Goal: Task Accomplishment & Management: Manage account settings

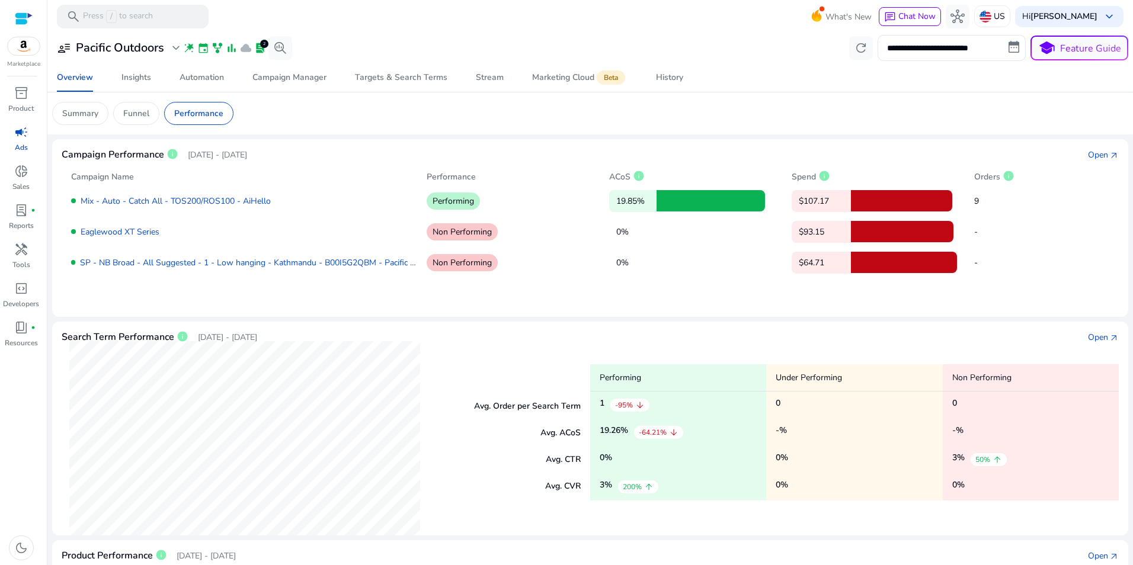
scroll to position [68, 0]
click at [197, 153] on p "[DATE] - [DATE]" at bounding box center [217, 155] width 59 height 12
click at [210, 154] on p "Aug 2, 2025 - Sep 1, 2025" at bounding box center [217, 155] width 59 height 12
click at [91, 112] on p "Summary" at bounding box center [80, 113] width 36 height 12
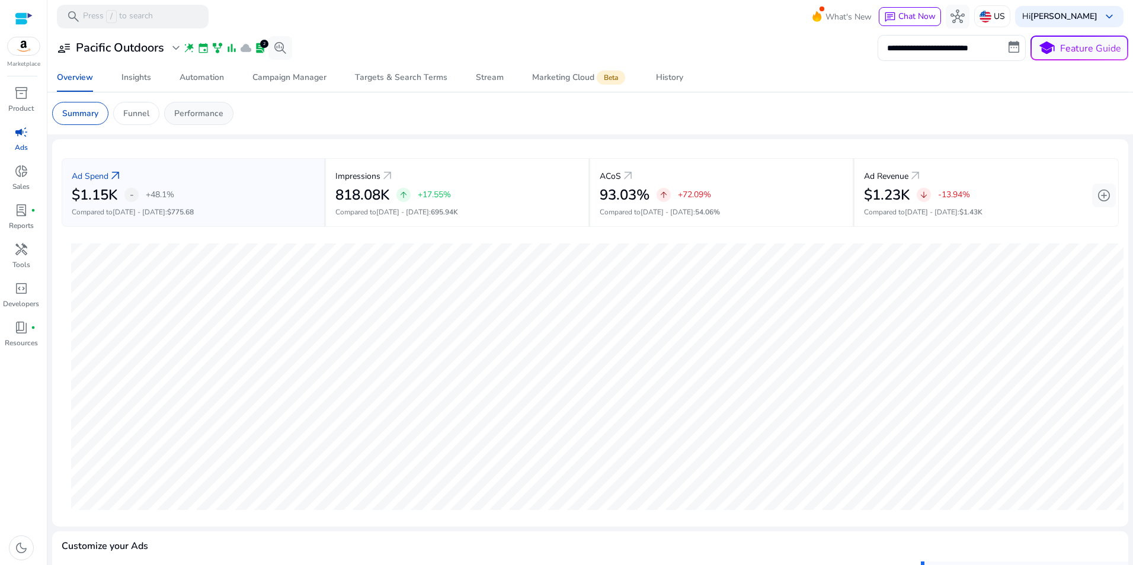
click at [206, 112] on p "Performance" at bounding box center [198, 113] width 49 height 12
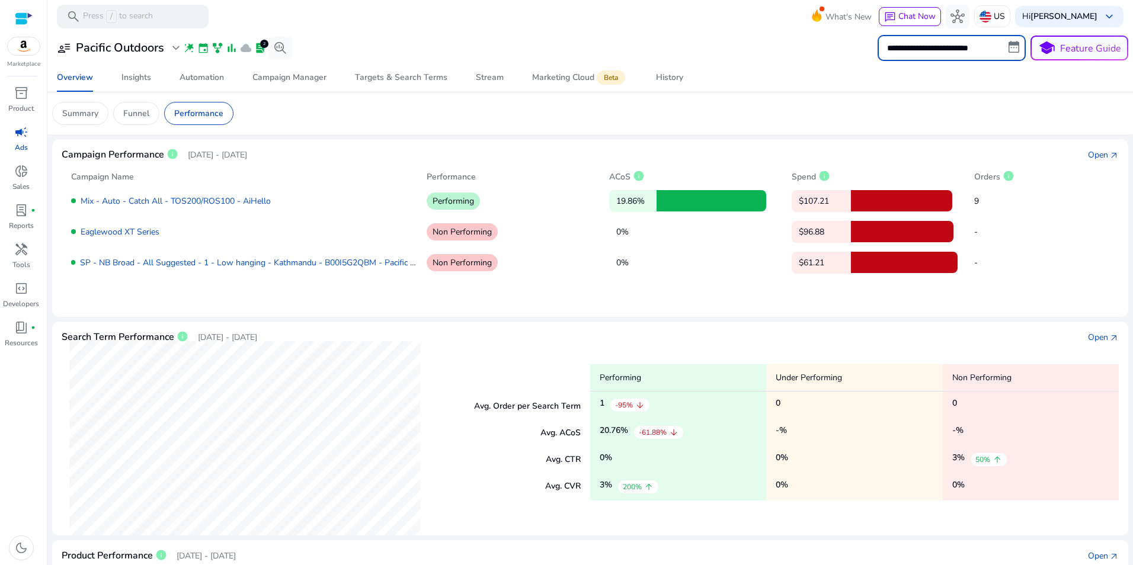
click at [897, 53] on input "**********" at bounding box center [952, 48] width 148 height 26
select select "*"
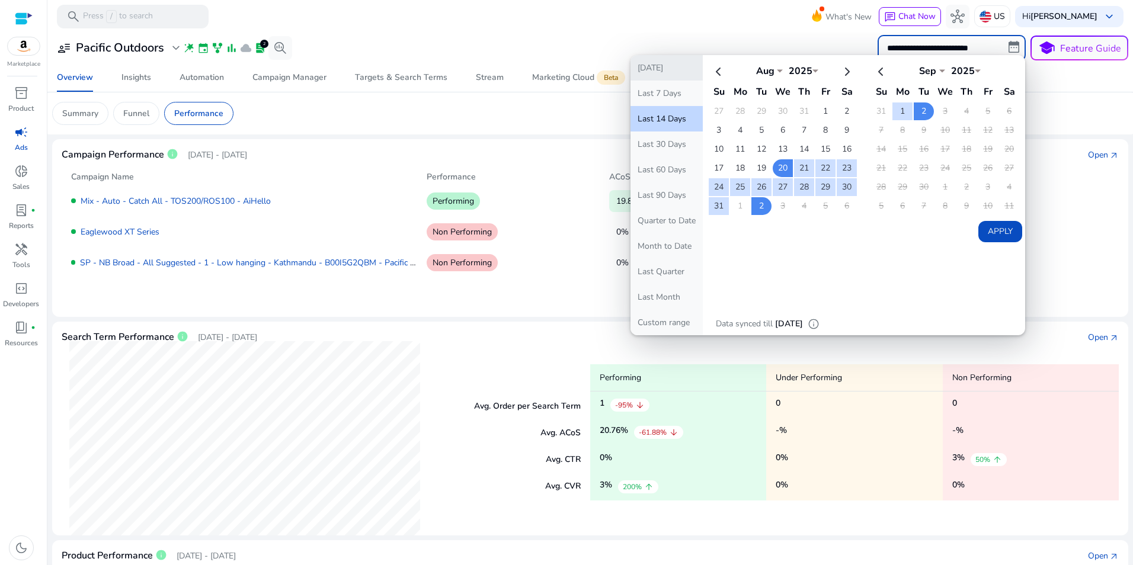
click at [645, 72] on button "[DATE]" at bounding box center [666, 67] width 72 height 25
type input "**********"
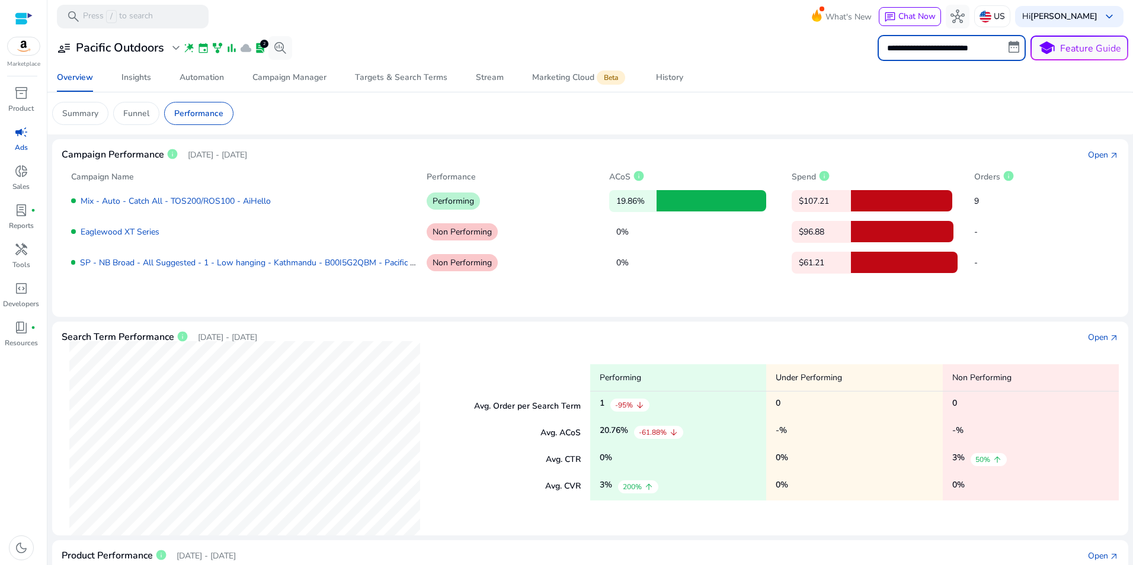
click at [909, 49] on input "**********" at bounding box center [952, 48] width 148 height 26
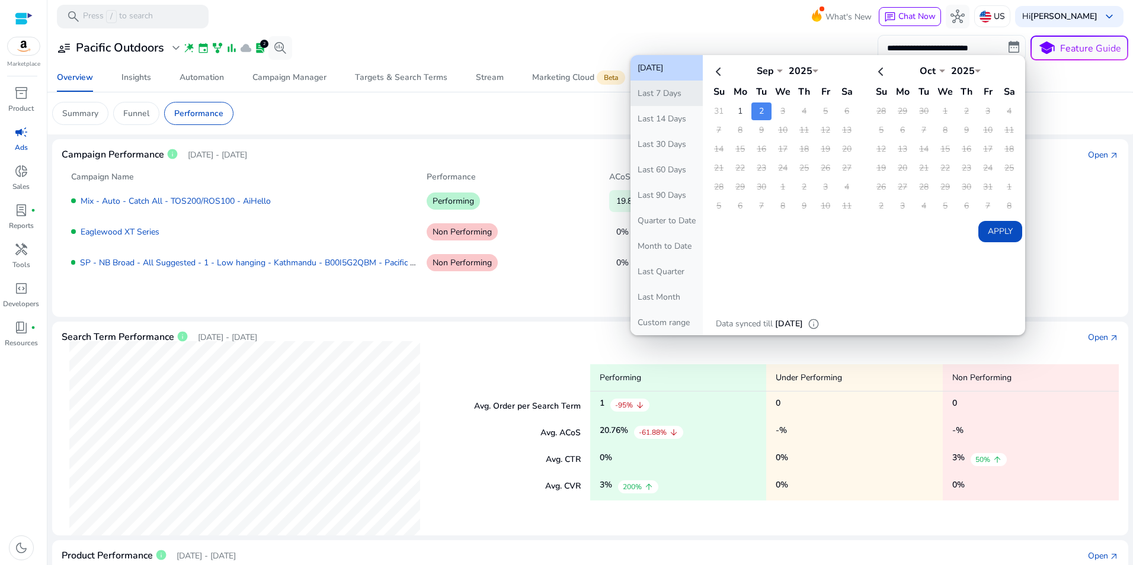
click at [658, 95] on button "Last 7 Days" at bounding box center [666, 93] width 72 height 25
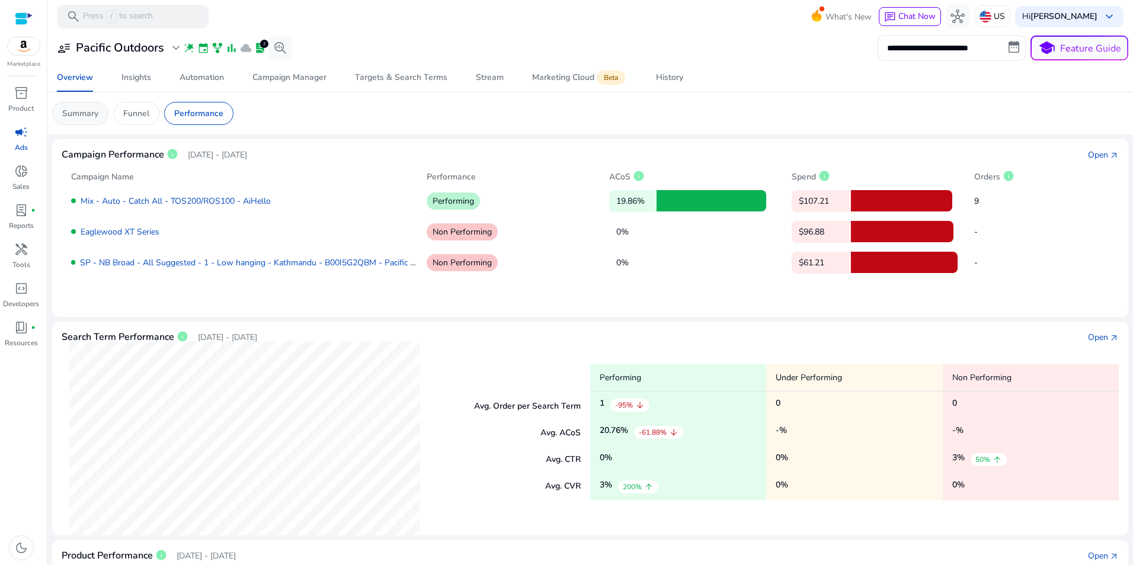
click at [90, 119] on p "Summary" at bounding box center [80, 113] width 36 height 12
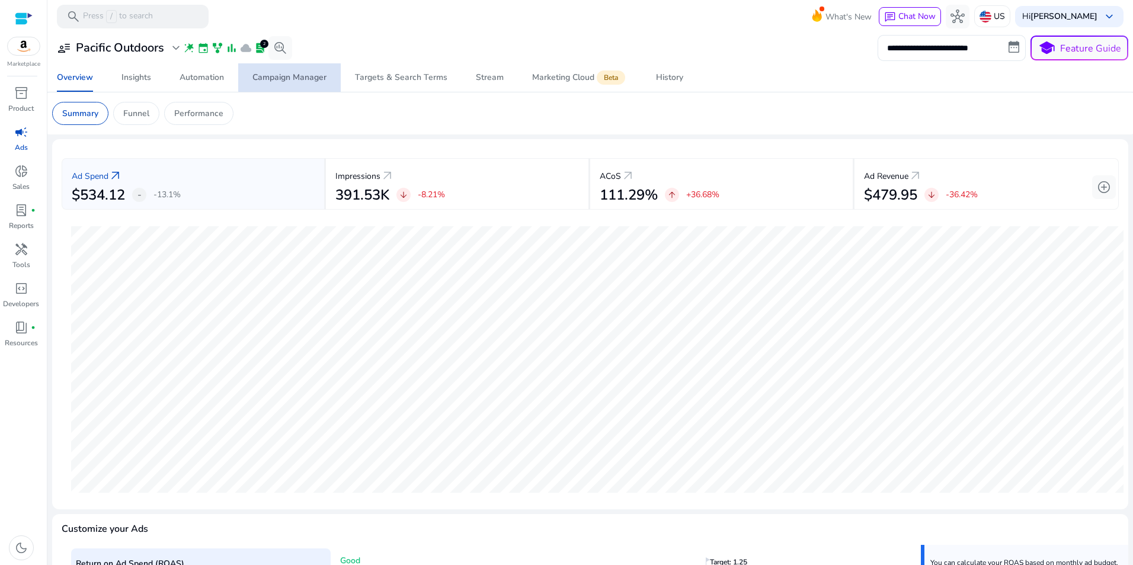
click at [304, 73] on div "Campaign Manager" at bounding box center [289, 77] width 74 height 8
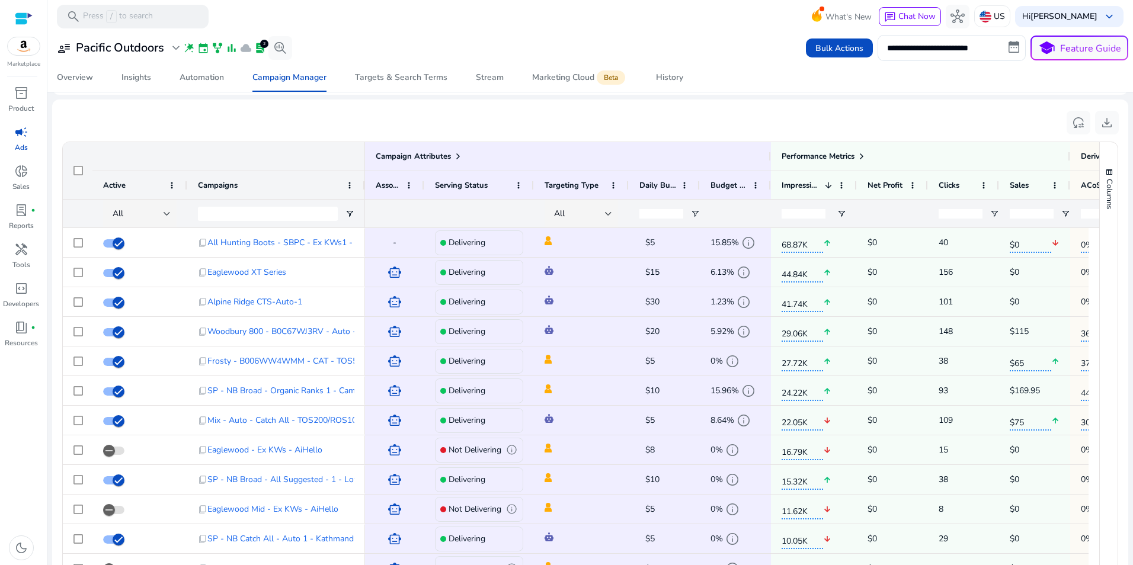
scroll to position [802, 0]
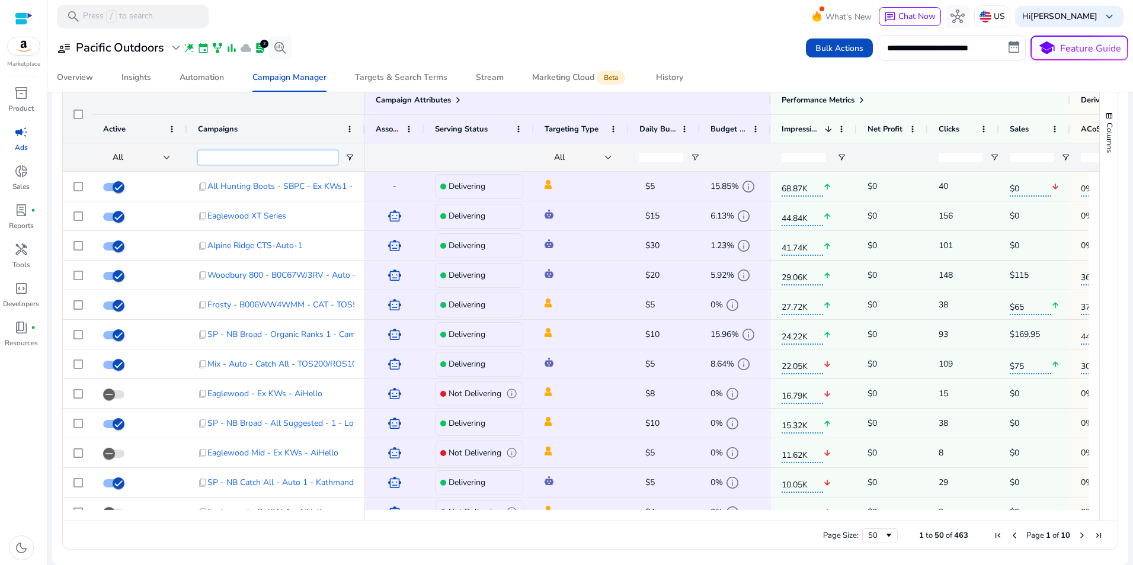
click at [254, 160] on input "Campaigns Filter Input" at bounding box center [268, 158] width 140 height 14
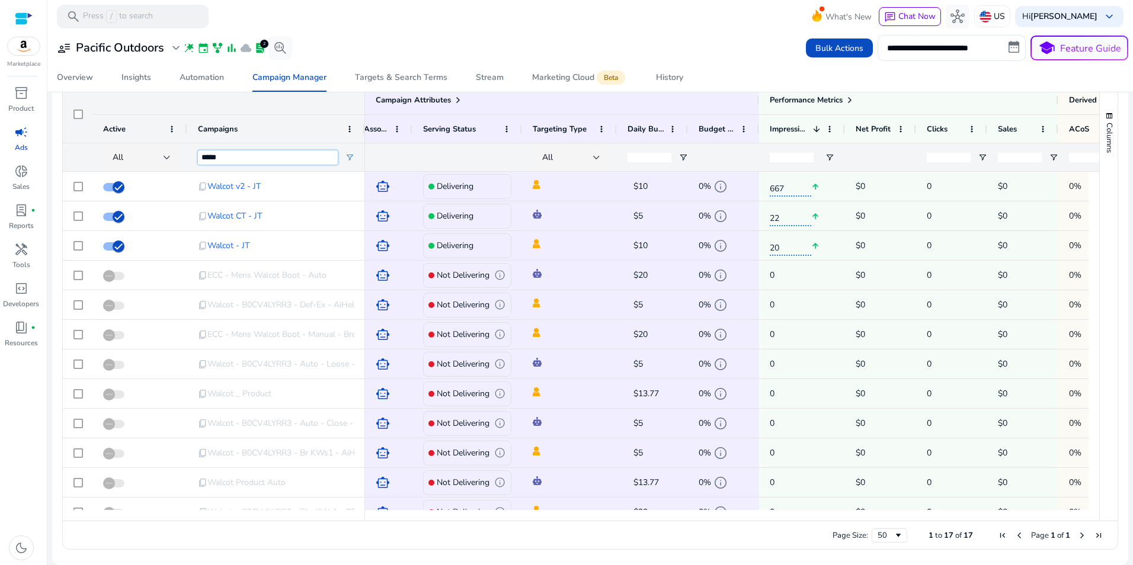
scroll to position [0, 0]
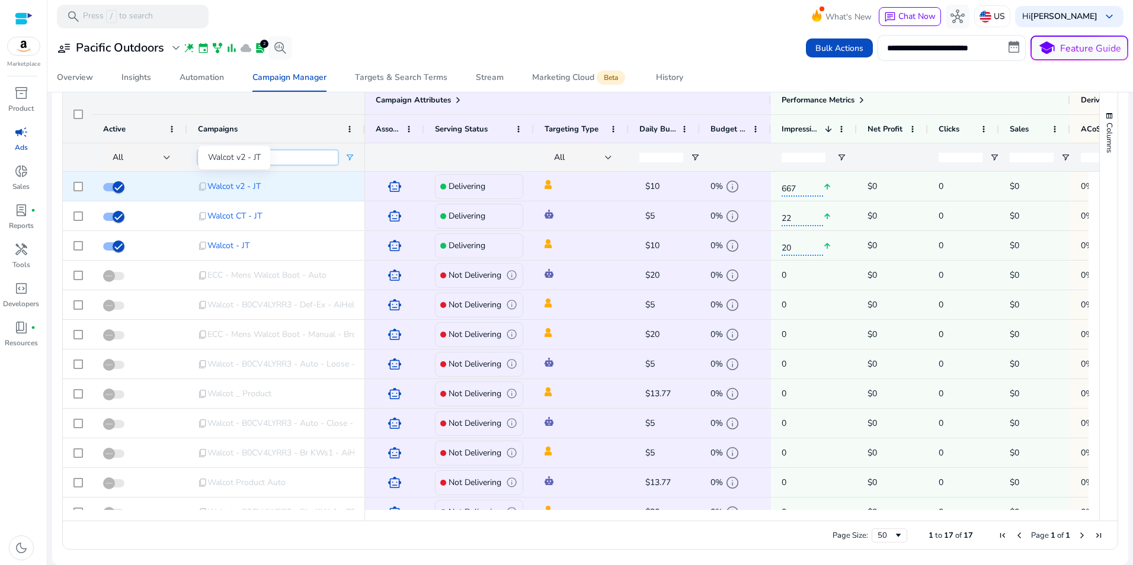
type input "*****"
click at [228, 182] on span "Walcot v2 - JT" at bounding box center [233, 186] width 53 height 24
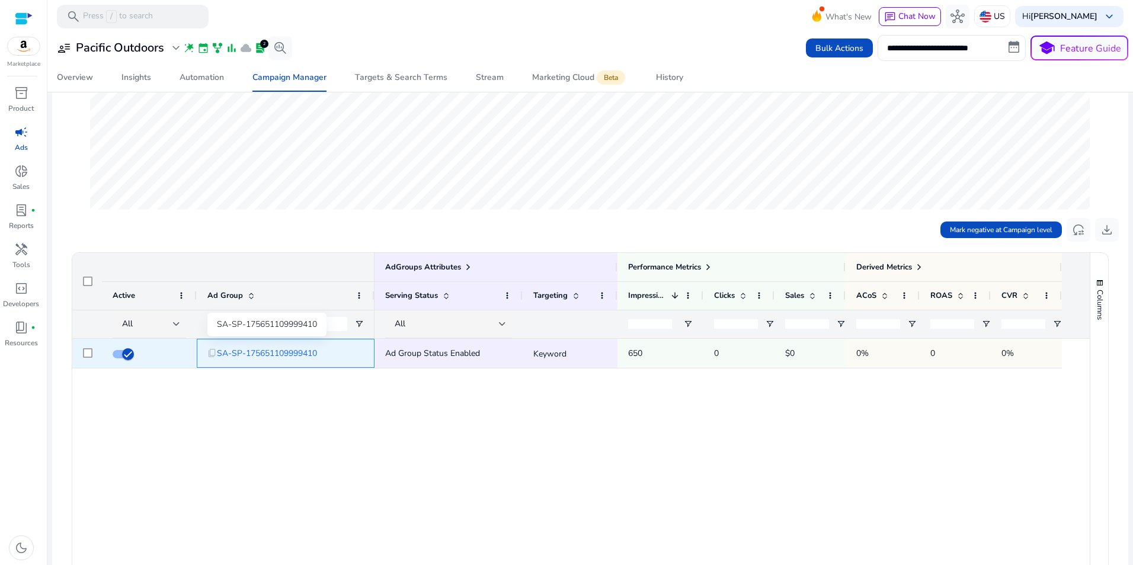
click at [287, 353] on span "SA-SP-175651109999410" at bounding box center [267, 353] width 100 height 24
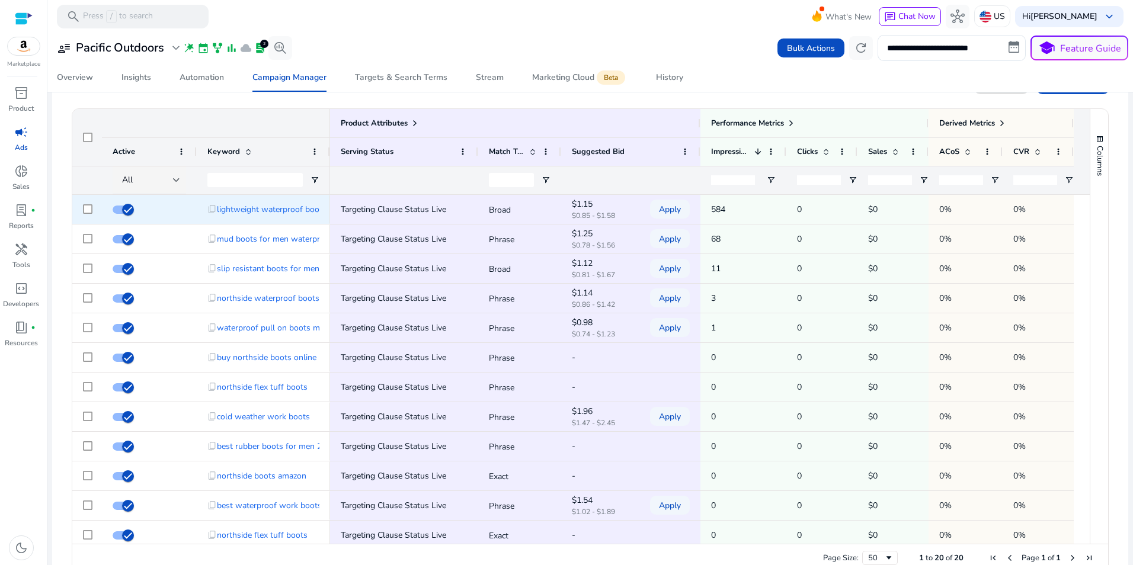
click at [88, 214] on div at bounding box center [87, 209] width 9 height 24
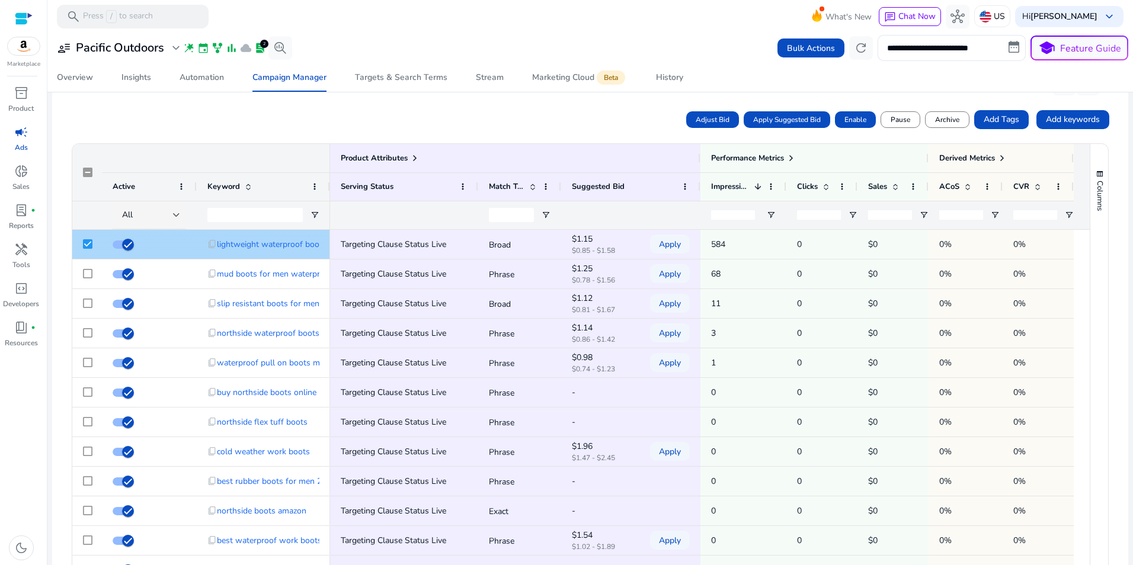
click at [582, 236] on p "$1.15" at bounding box center [601, 239] width 59 height 7
click at [707, 114] on span "Adjust Bid" at bounding box center [713, 119] width 34 height 11
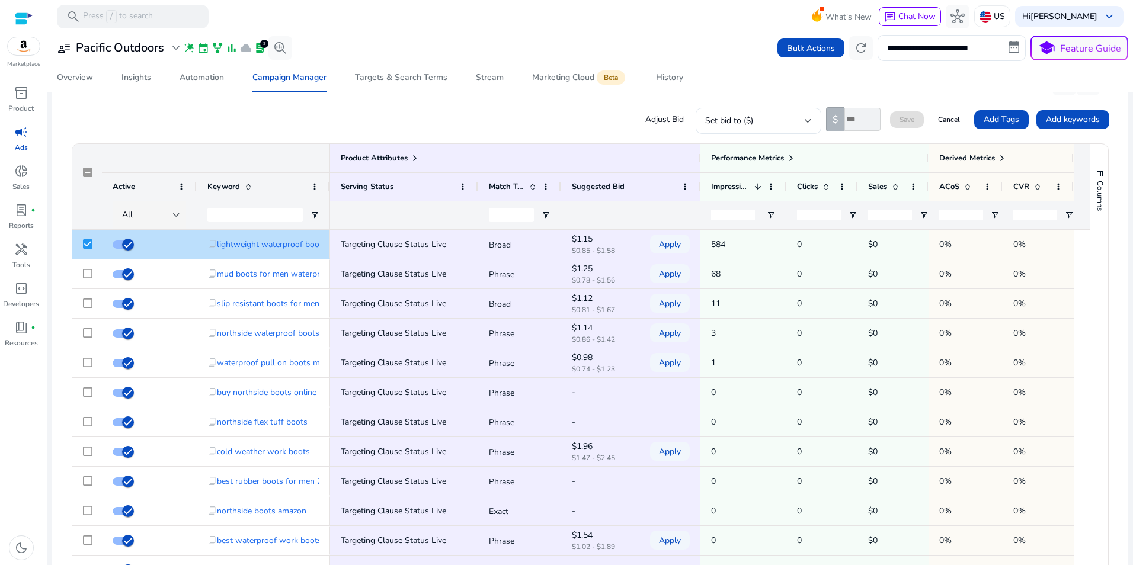
click at [846, 120] on input "number" at bounding box center [862, 119] width 36 height 23
type input "**"
click at [910, 116] on span at bounding box center [907, 119] width 34 height 28
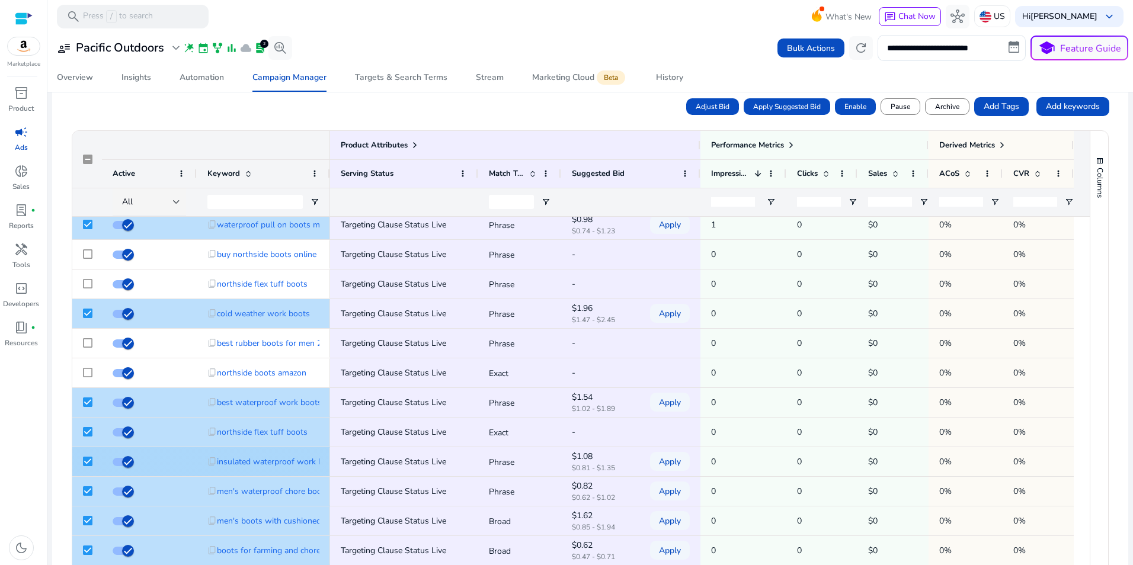
scroll to position [155, 0]
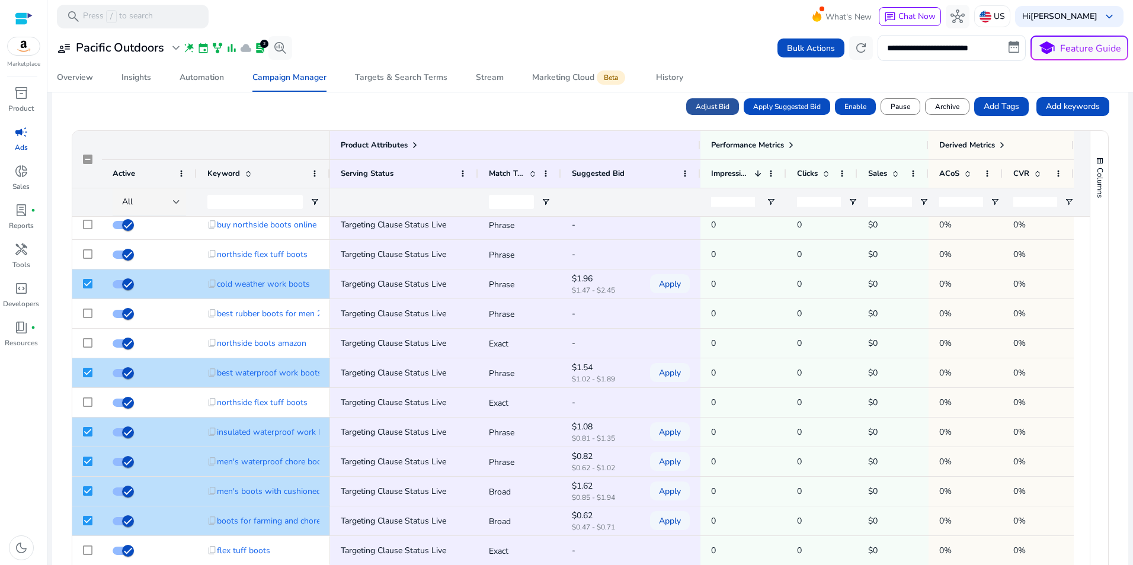
click at [713, 102] on span "Adjust Bid" at bounding box center [713, 106] width 34 height 11
type input "*"
click at [866, 105] on input "*" at bounding box center [862, 106] width 36 height 23
drag, startPoint x: 848, startPoint y: 107, endPoint x: 819, endPoint y: 102, distance: 28.8
click at [826, 102] on div "$ *" at bounding box center [855, 106] width 59 height 24
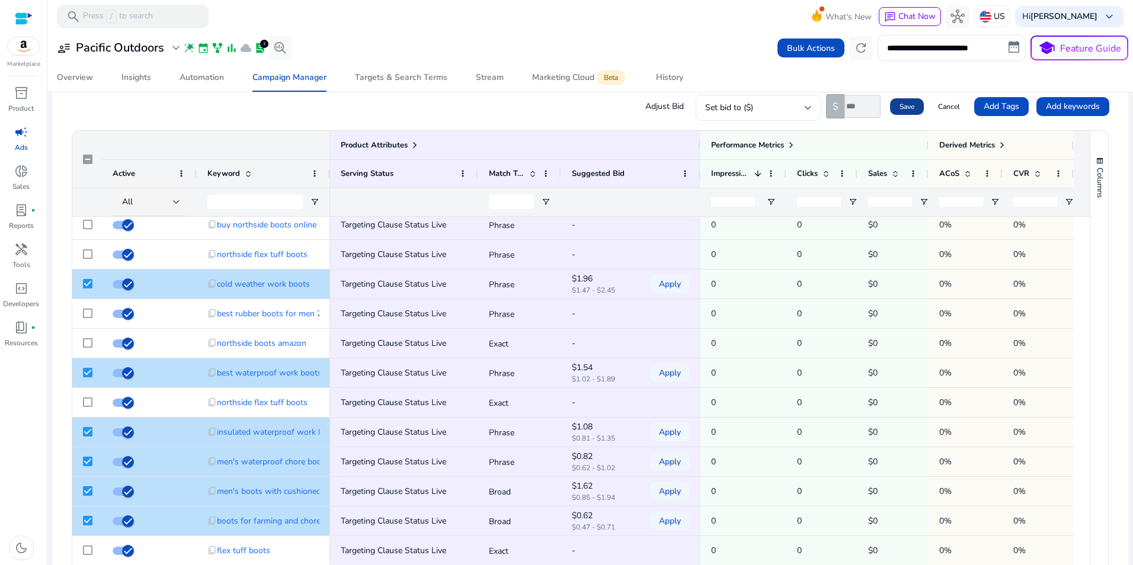
type input "**"
click at [902, 104] on span "Save" at bounding box center [906, 106] width 15 height 11
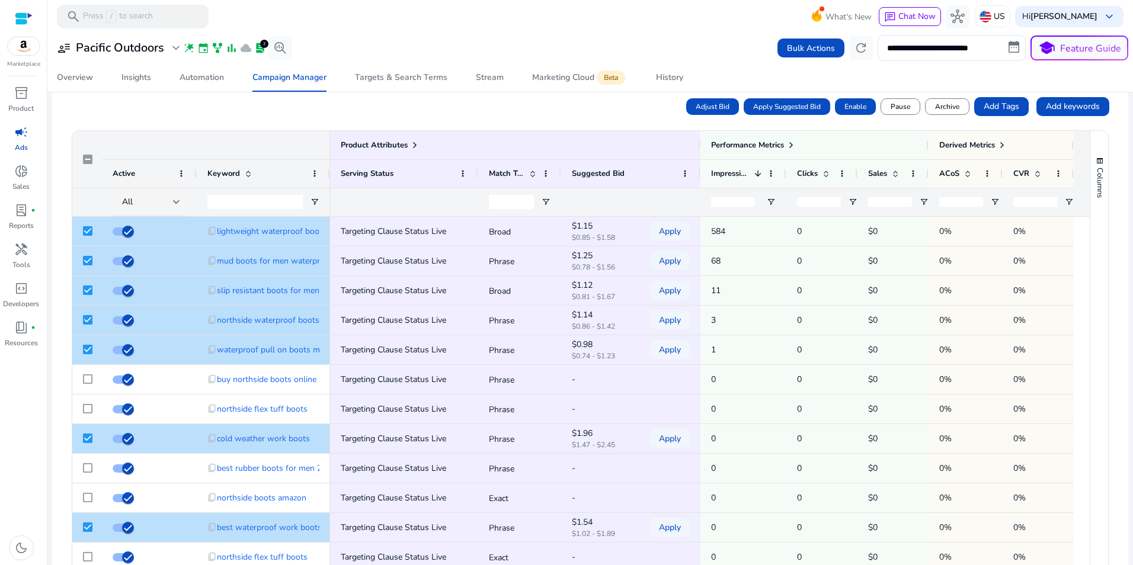
scroll to position [0, 0]
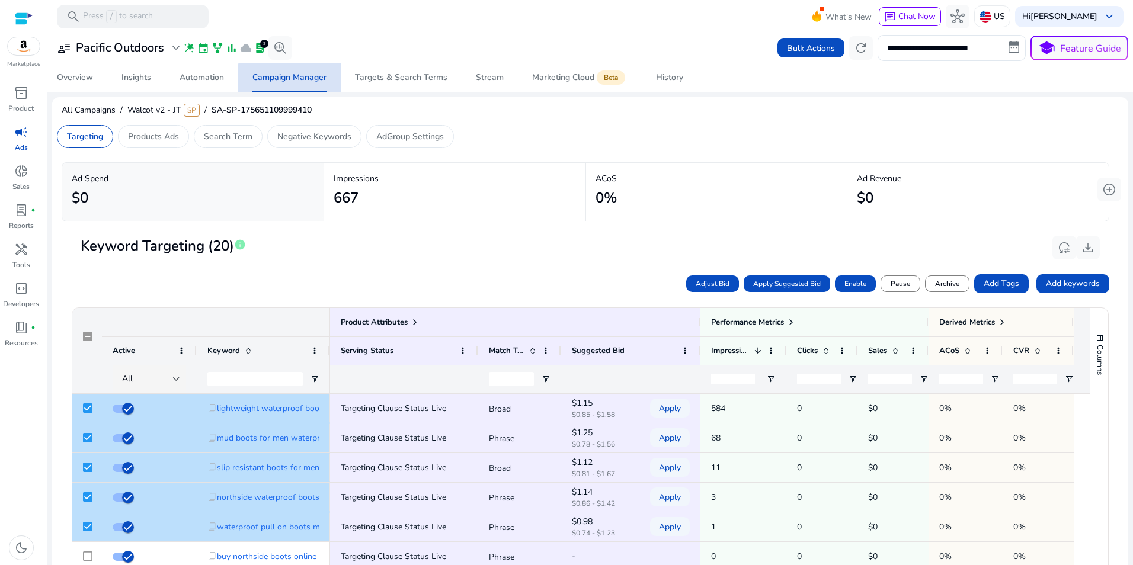
click at [296, 79] on div "Campaign Manager" at bounding box center [289, 77] width 74 height 8
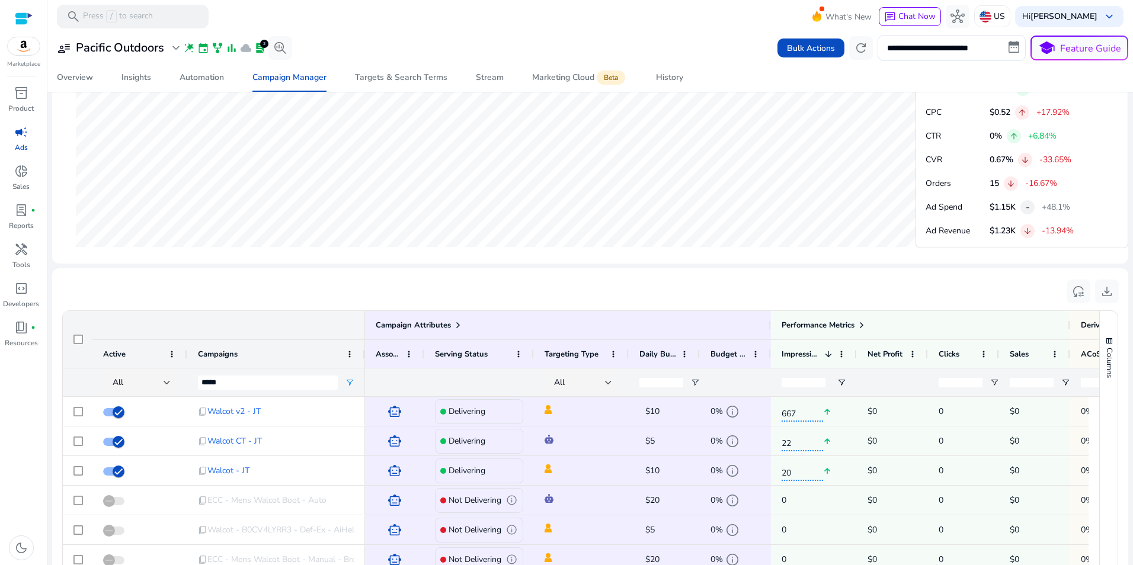
scroll to position [645, 0]
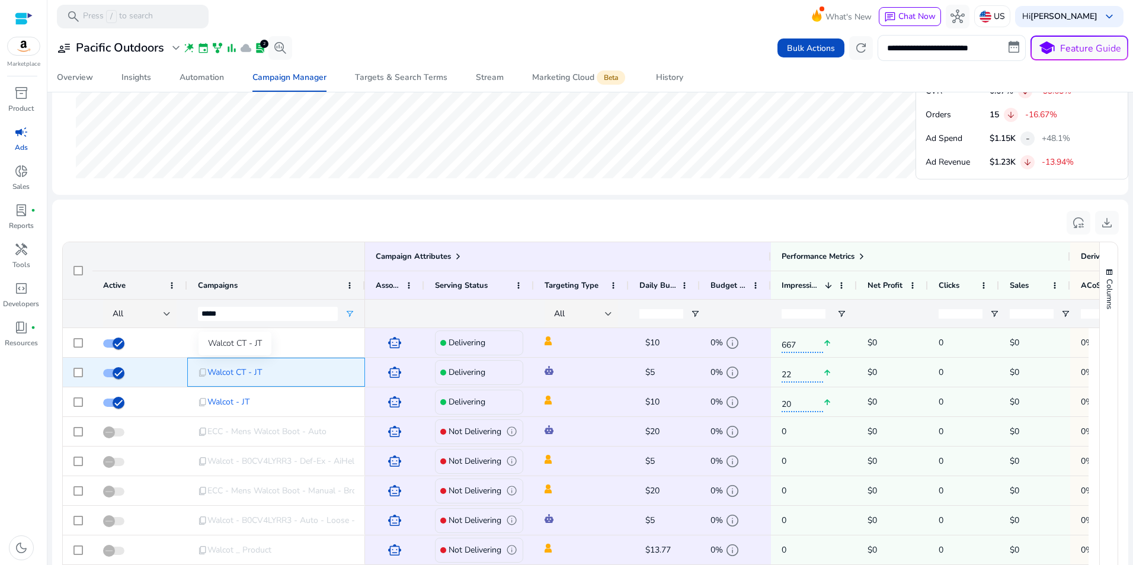
click at [242, 373] on span "Walcot CT - JT" at bounding box center [234, 372] width 55 height 24
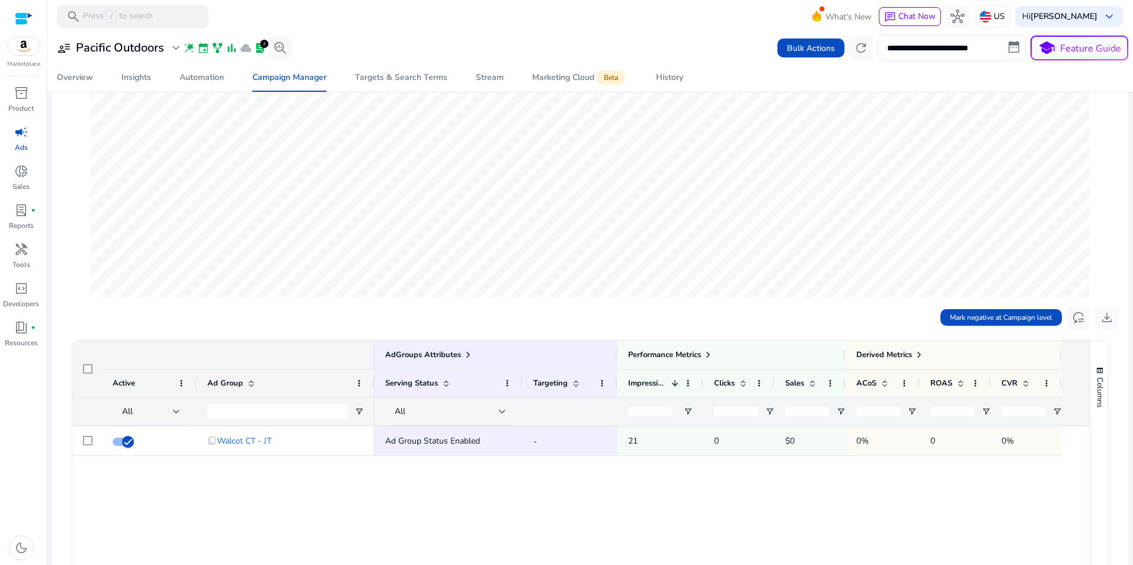
scroll to position [181, 0]
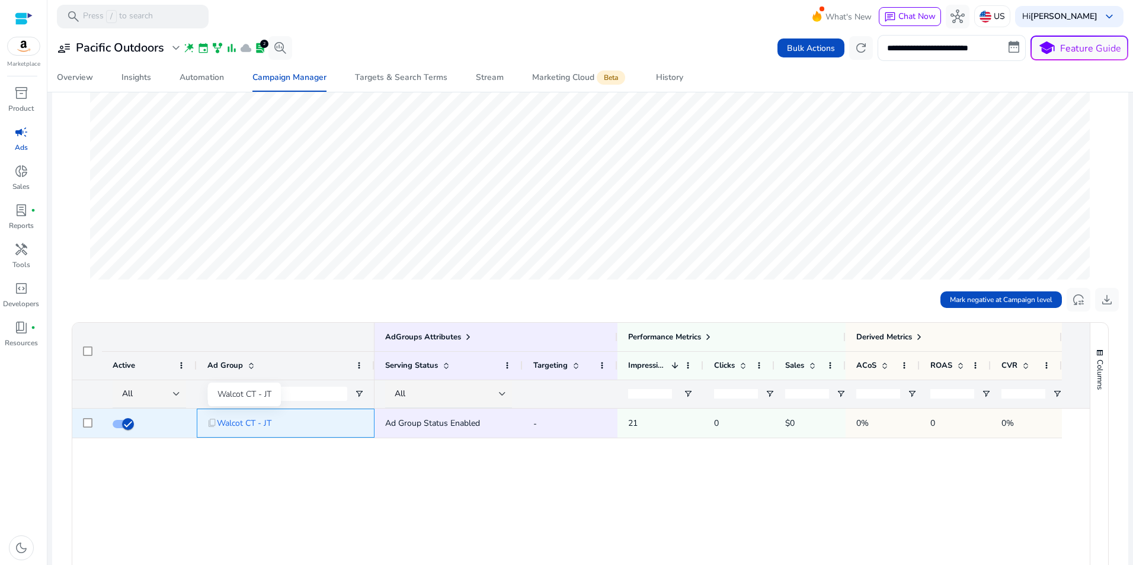
click at [236, 420] on span "Walcot CT - JT" at bounding box center [244, 423] width 55 height 24
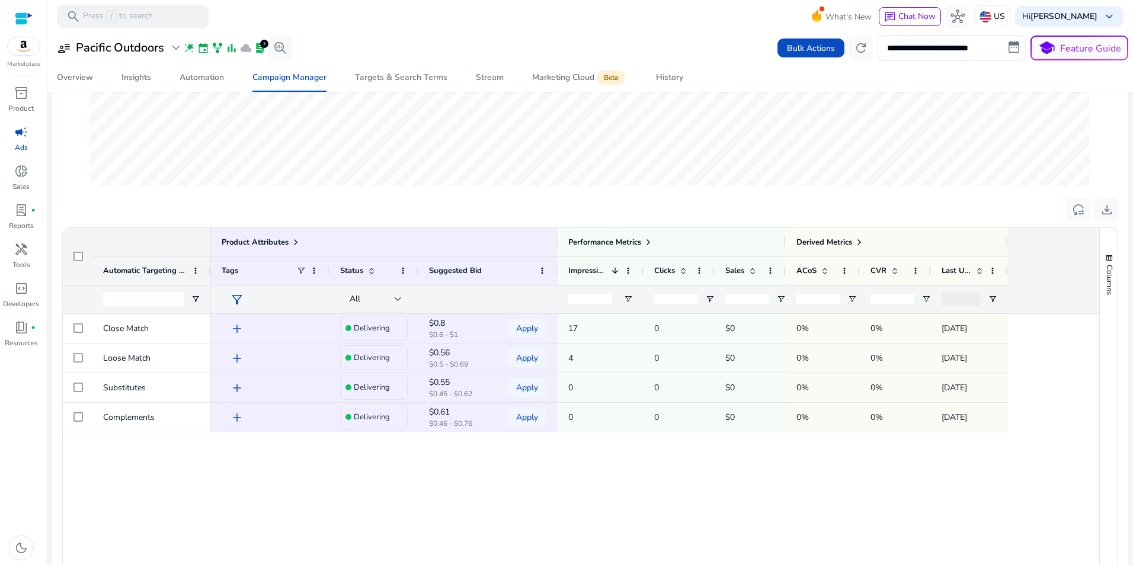
scroll to position [285, 0]
click at [292, 242] on span at bounding box center [295, 240] width 9 height 9
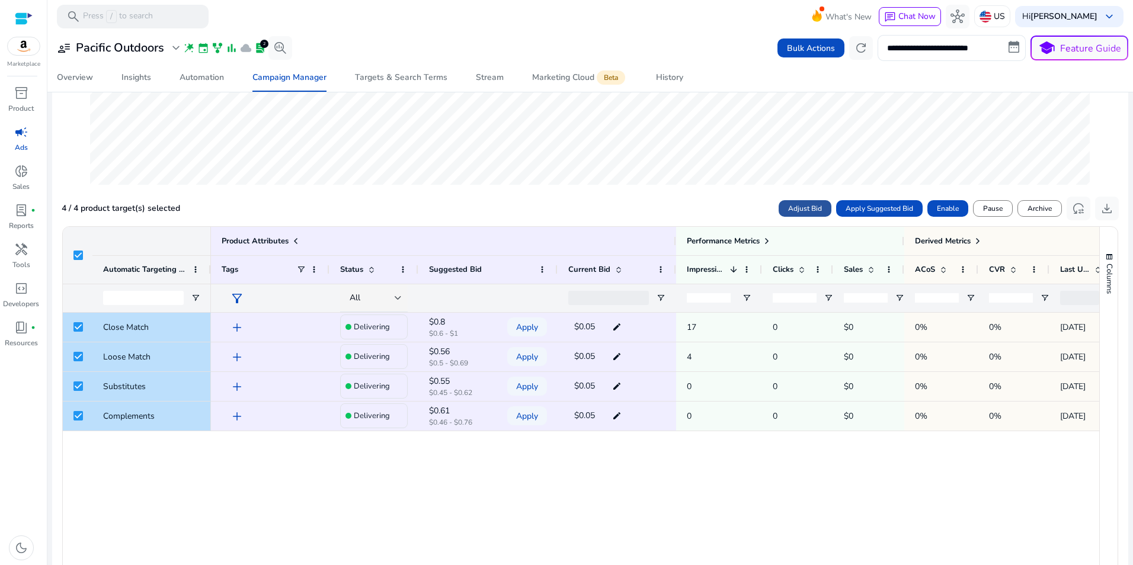
click at [801, 203] on span "Adjust Bid" at bounding box center [805, 208] width 34 height 11
click at [941, 208] on input "number" at bounding box center [955, 208] width 36 height 23
type input "***"
click at [992, 203] on span at bounding box center [999, 208] width 34 height 28
click at [282, 81] on div "Campaign Manager" at bounding box center [289, 77] width 74 height 8
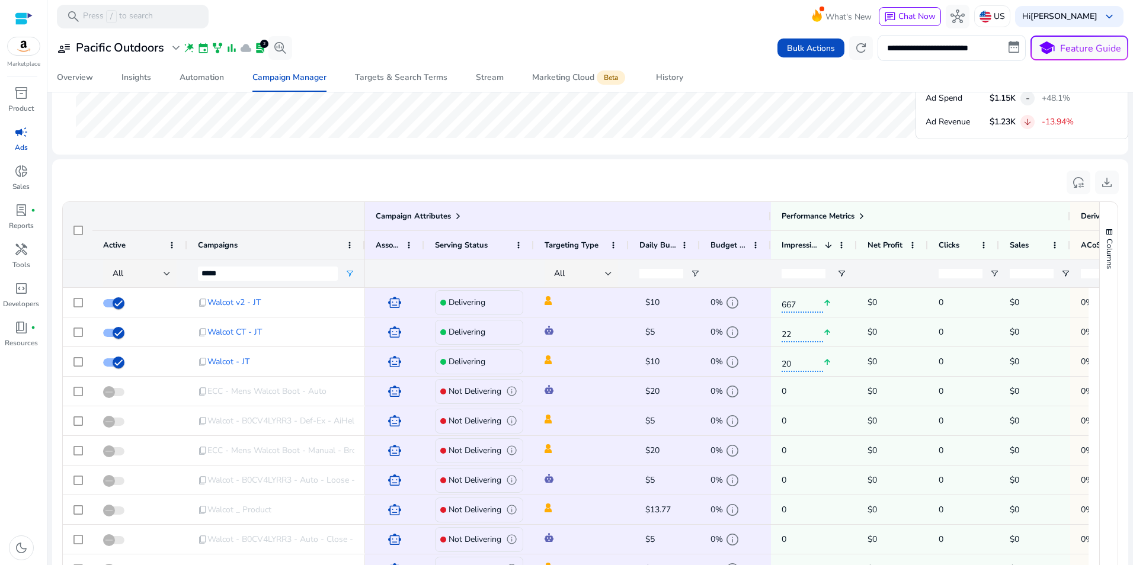
scroll to position [726, 0]
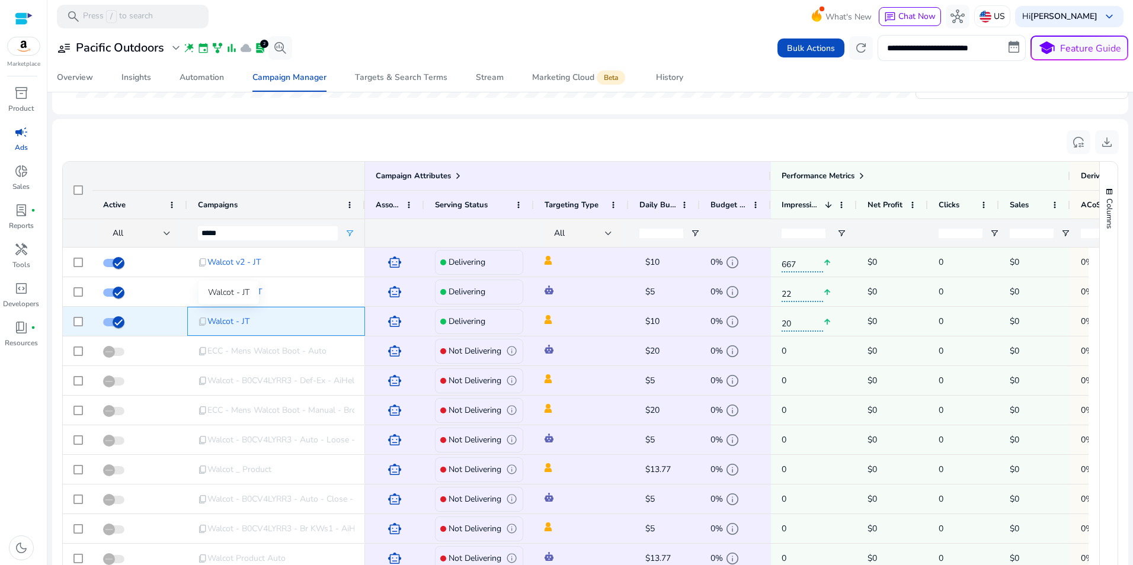
click at [221, 324] on span "Walcot - JT" at bounding box center [228, 321] width 42 height 24
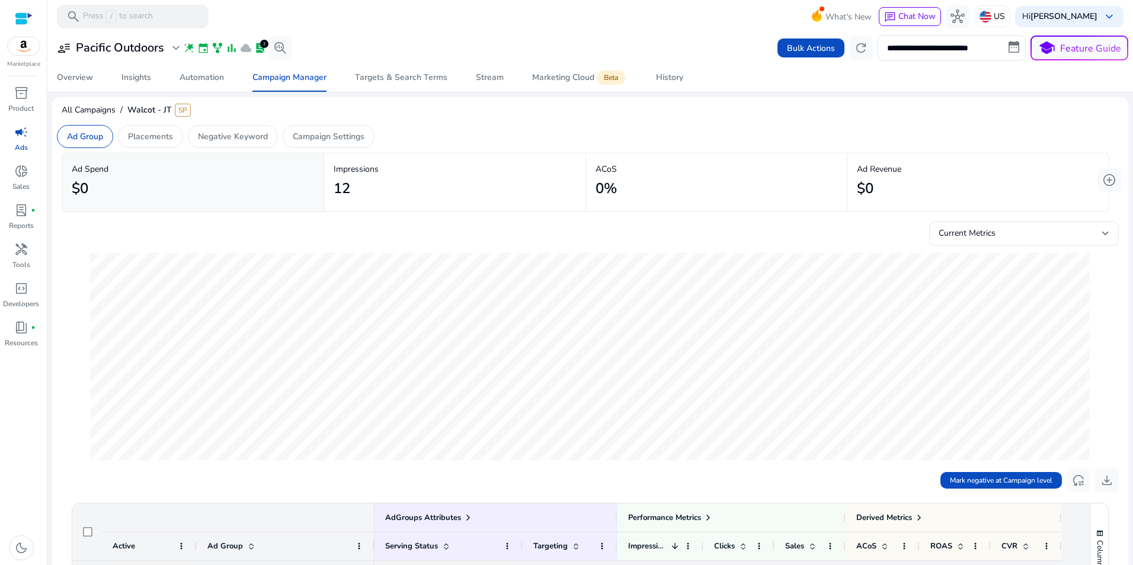
drag, startPoint x: 1126, startPoint y: 162, endPoint x: 1134, endPoint y: 228, distance: 65.6
click at [1132, 228] on html "**********" at bounding box center [566, 282] width 1133 height 565
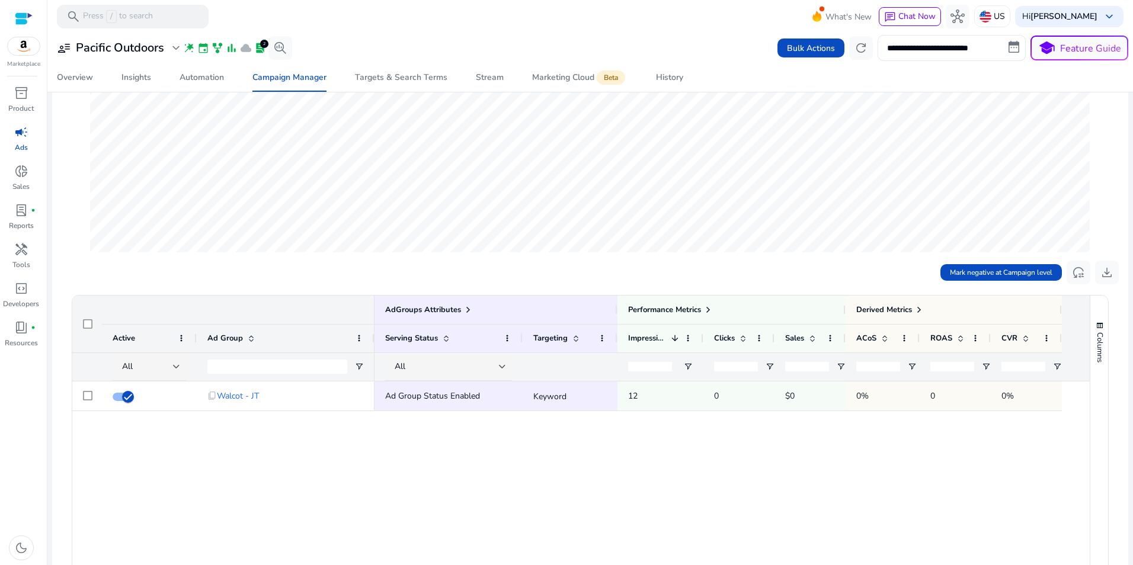
scroll to position [221, 0]
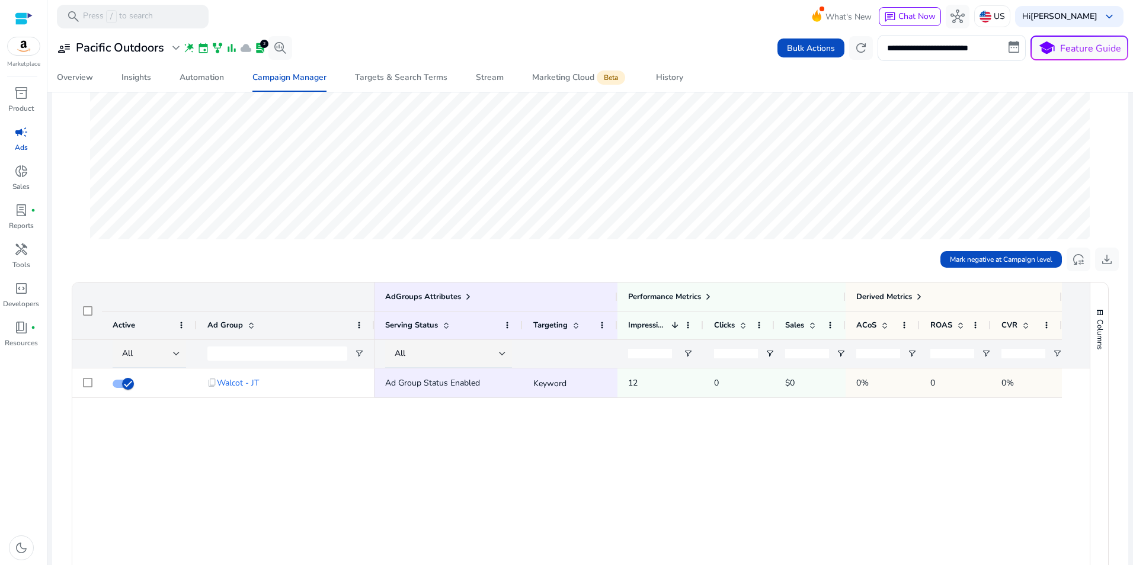
click at [258, 446] on div "content_copy Walcot - JT Ad Group Status Enabled Keyword 12 0 $0 0% 0 0%" at bounding box center [580, 543] width 1017 height 349
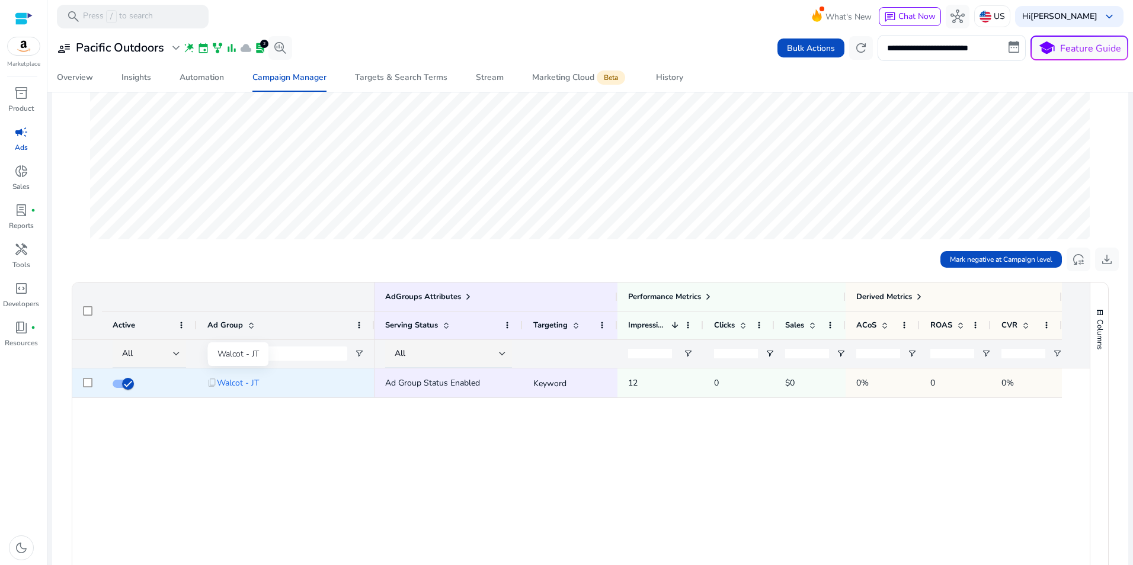
click at [230, 383] on span "Walcot - JT" at bounding box center [238, 383] width 42 height 24
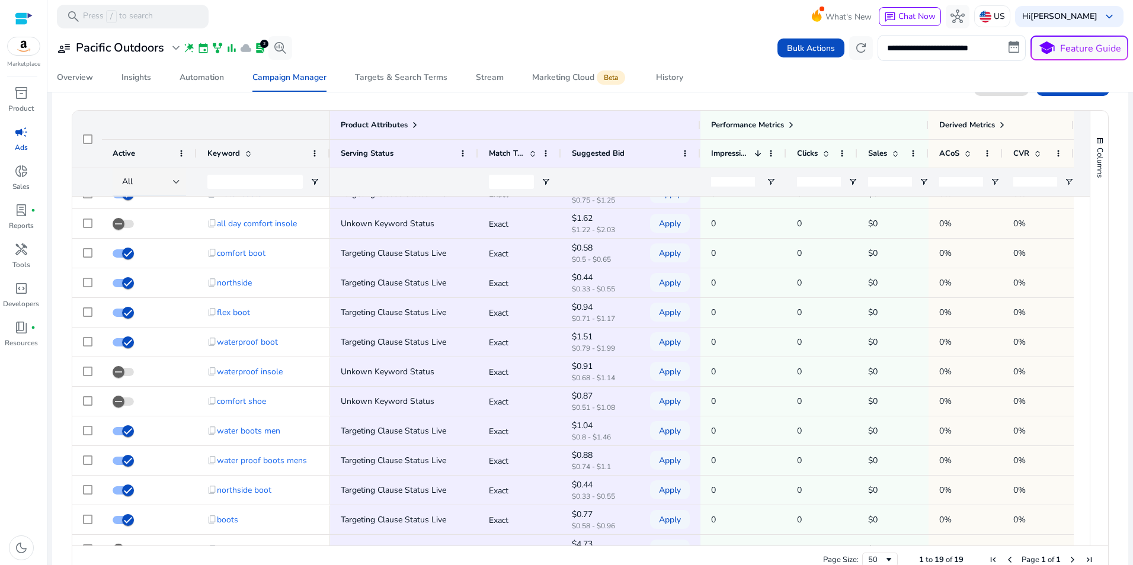
scroll to position [214, 0]
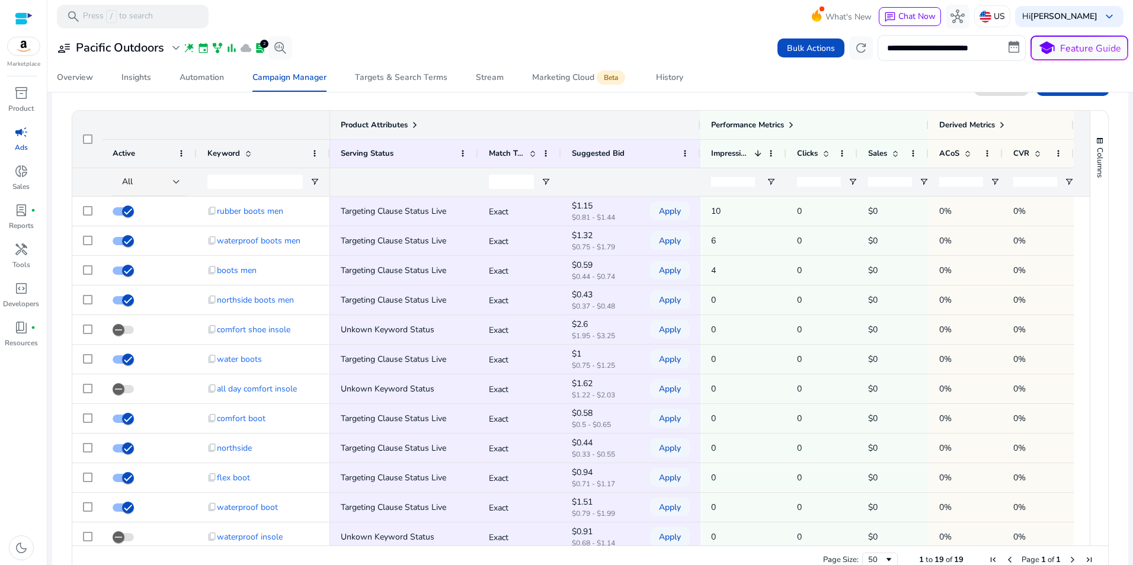
click at [417, 123] on span at bounding box center [414, 124] width 9 height 9
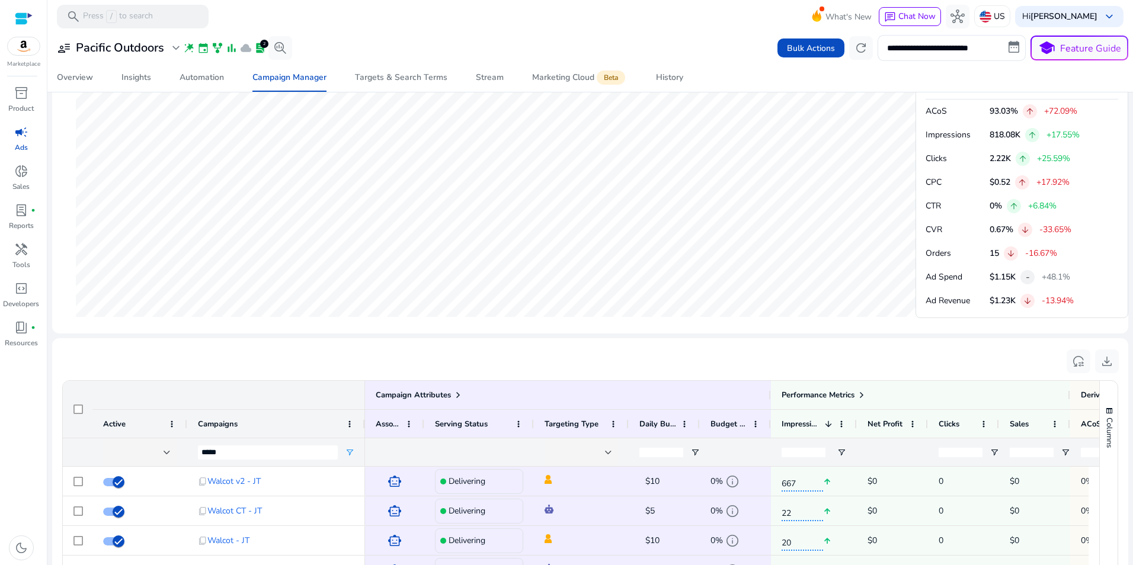
scroll to position [507, 0]
click at [280, 449] on input "*****" at bounding box center [268, 453] width 140 height 14
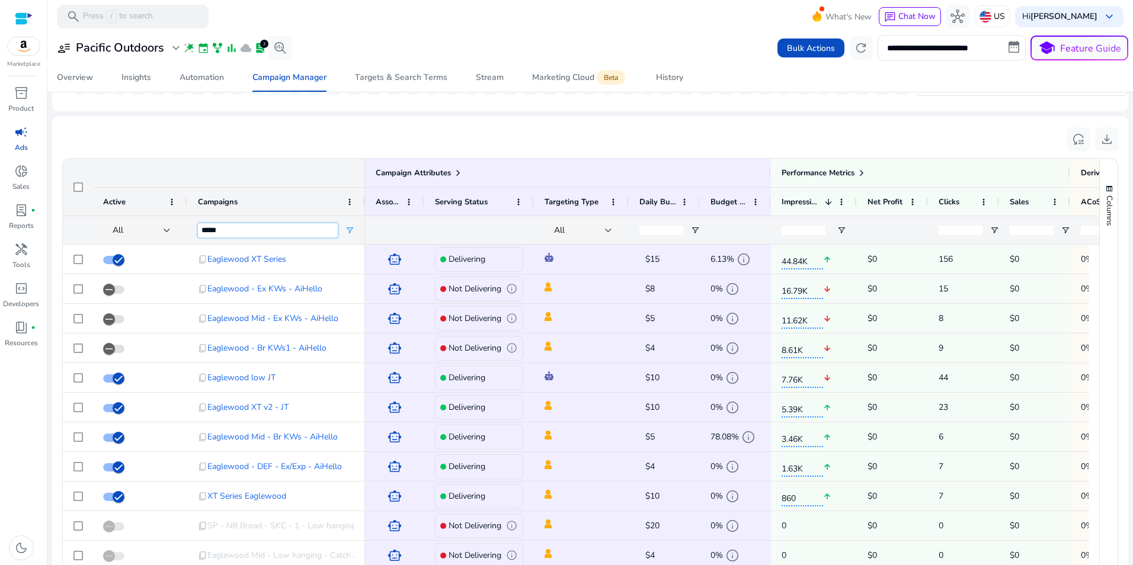
scroll to position [727, 0]
type input "*****"
click at [458, 173] on span at bounding box center [457, 174] width 9 height 9
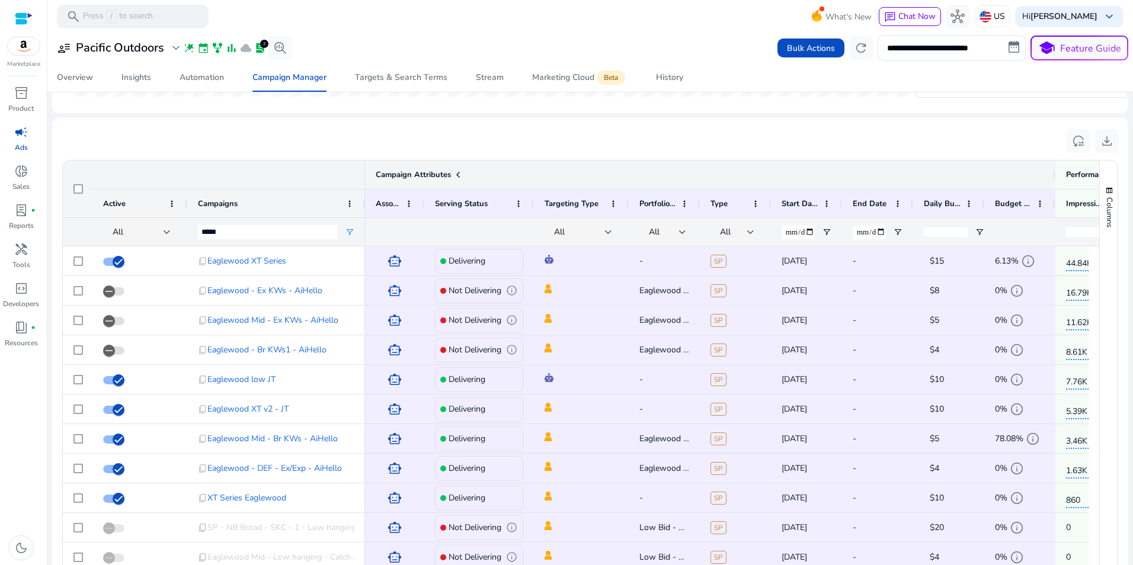
click at [458, 173] on span at bounding box center [457, 174] width 9 height 9
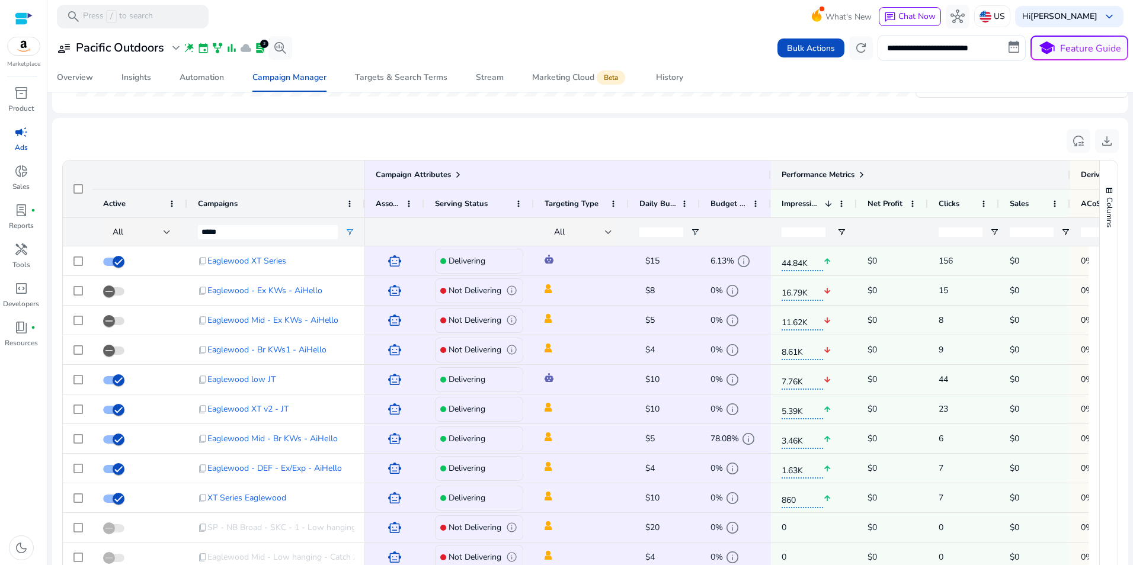
click at [864, 172] on span at bounding box center [861, 174] width 9 height 9
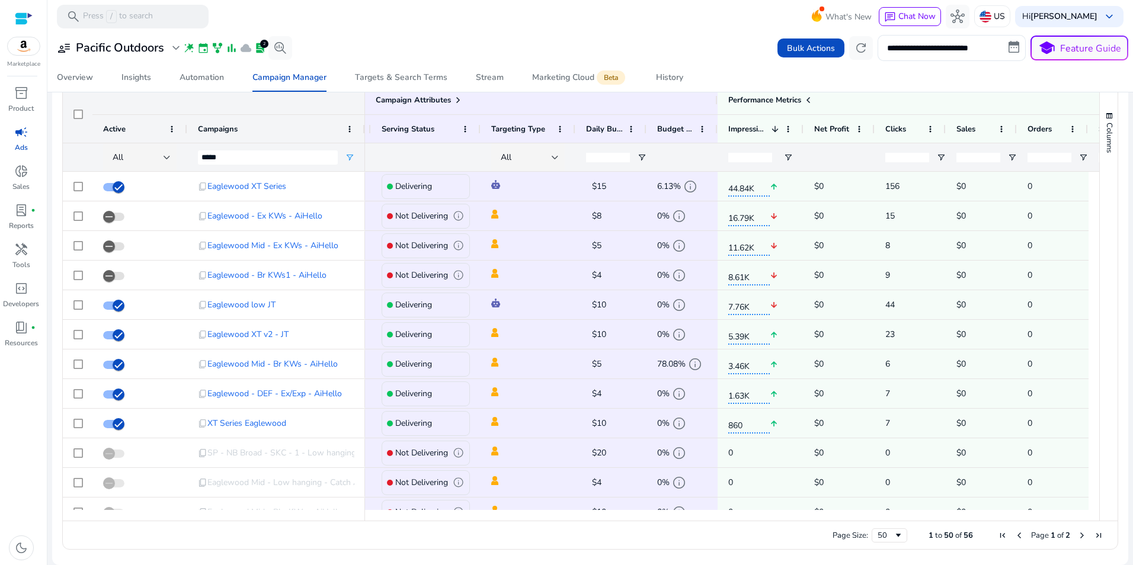
scroll to position [0, 0]
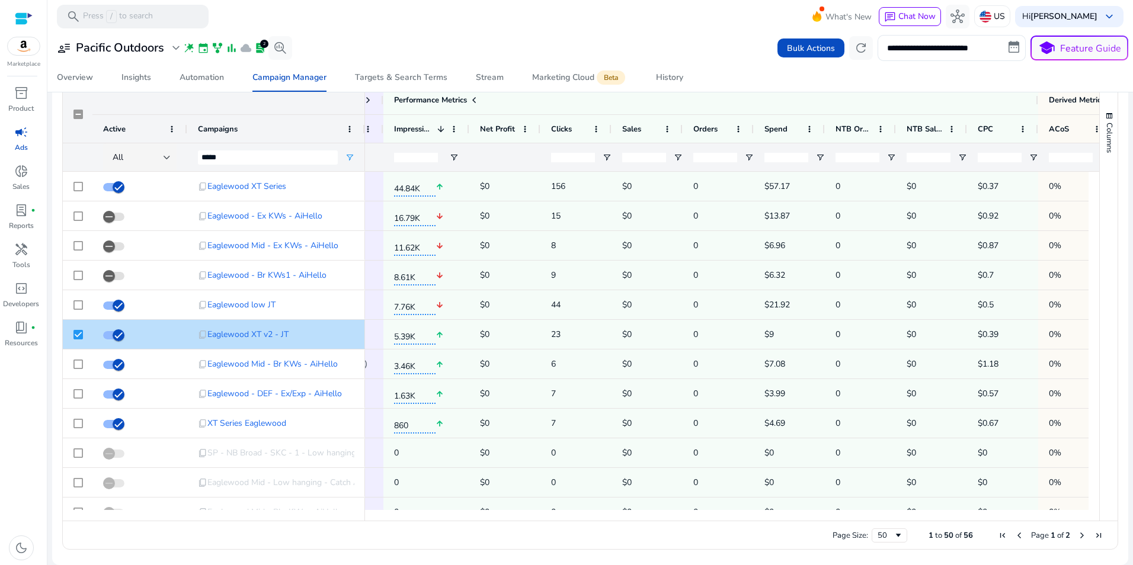
drag, startPoint x: 1127, startPoint y: 339, endPoint x: 1125, endPoint y: 309, distance: 30.3
click at [1125, 309] on mat-sidenav-content "**********" at bounding box center [590, 282] width 1086 height 565
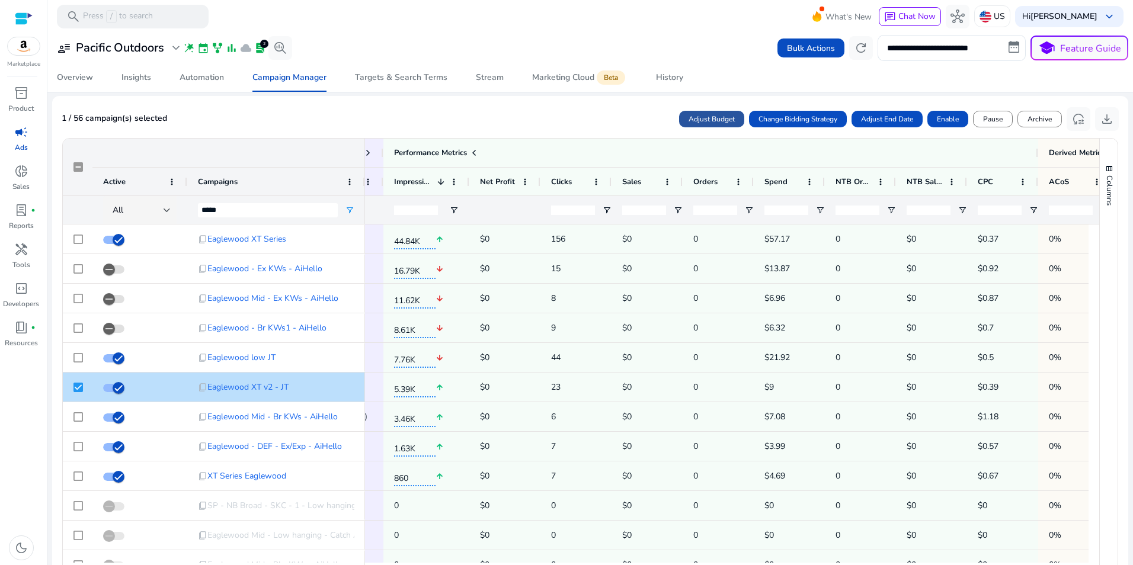
click at [706, 115] on span "Adjust Budget" at bounding box center [712, 119] width 46 height 11
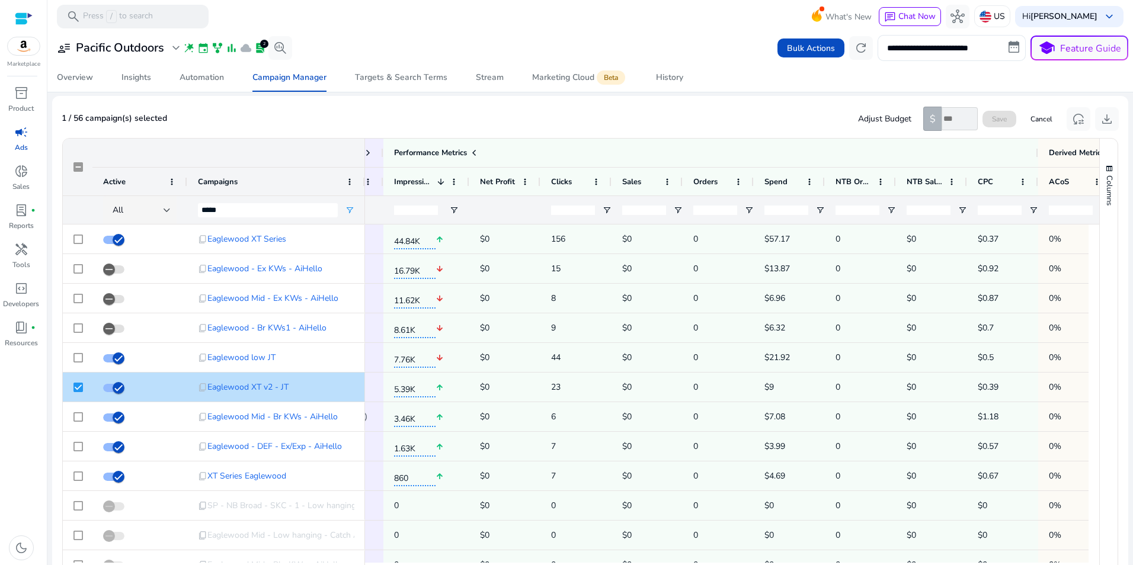
click at [952, 121] on input "number" at bounding box center [960, 118] width 36 height 23
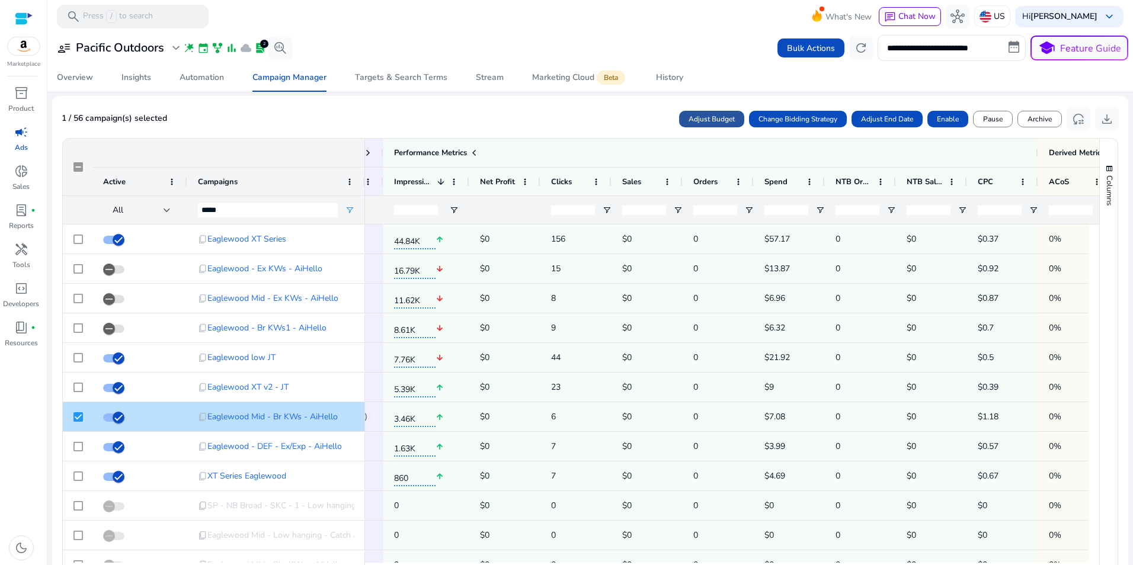
click at [706, 117] on span "Adjust Budget" at bounding box center [712, 119] width 46 height 11
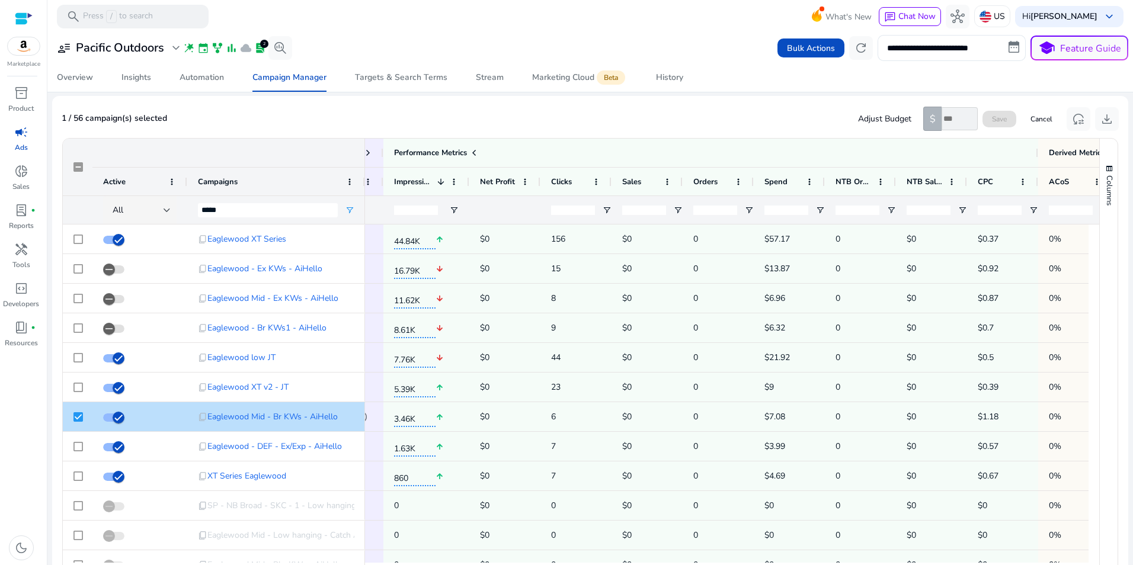
click at [953, 123] on input "number" at bounding box center [960, 118] width 36 height 23
type input "***"
click at [992, 119] on span "Save" at bounding box center [999, 119] width 15 height 11
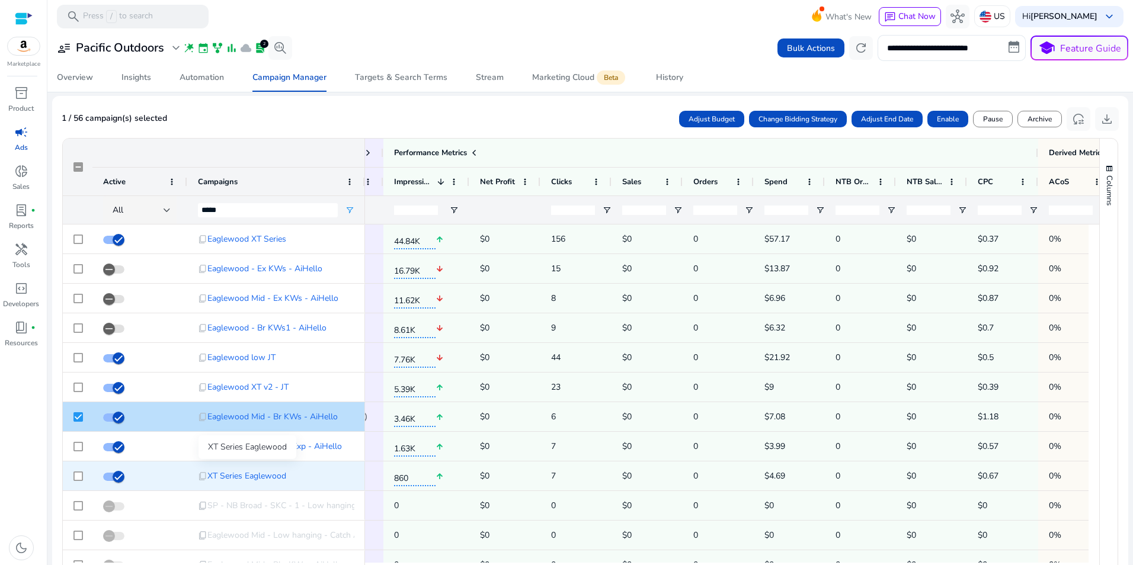
click at [245, 474] on span "XT Series Eaglewood" at bounding box center [246, 476] width 79 height 24
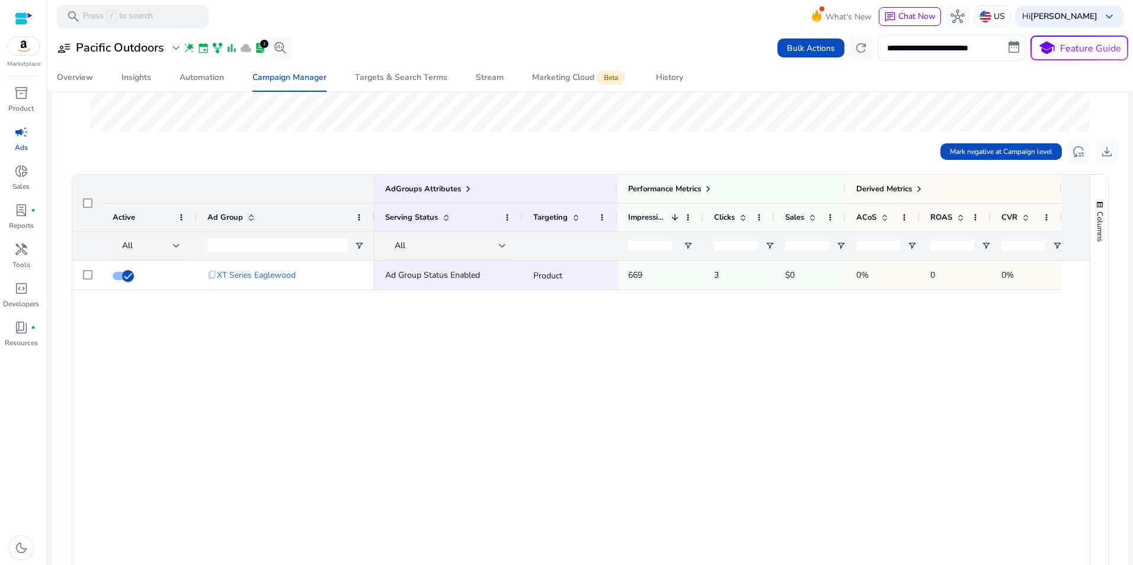
scroll to position [329, 0]
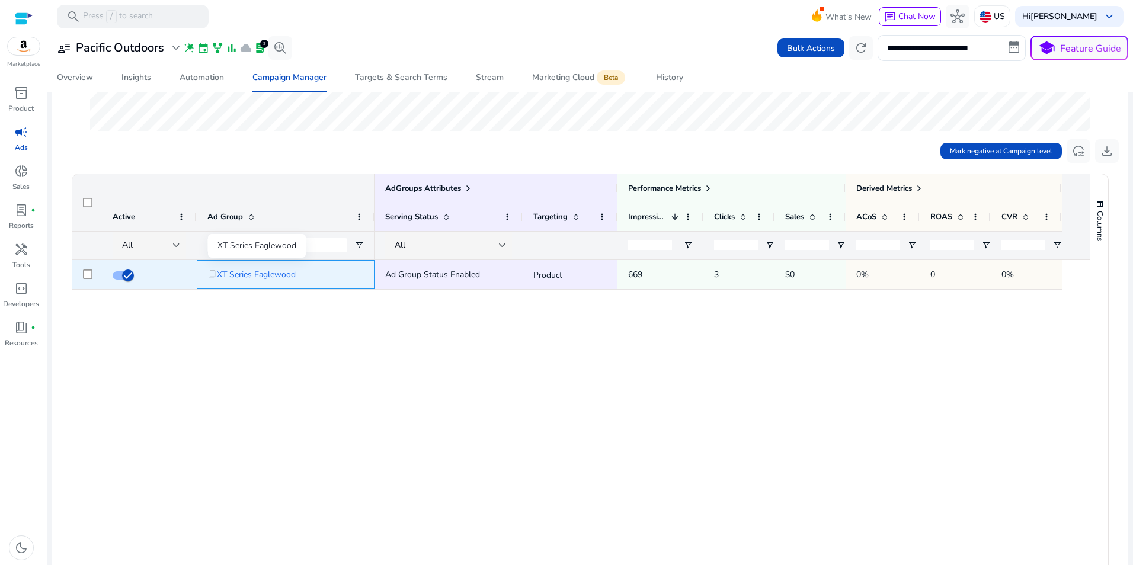
click at [270, 273] on span "XT Series Eaglewood" at bounding box center [256, 274] width 79 height 24
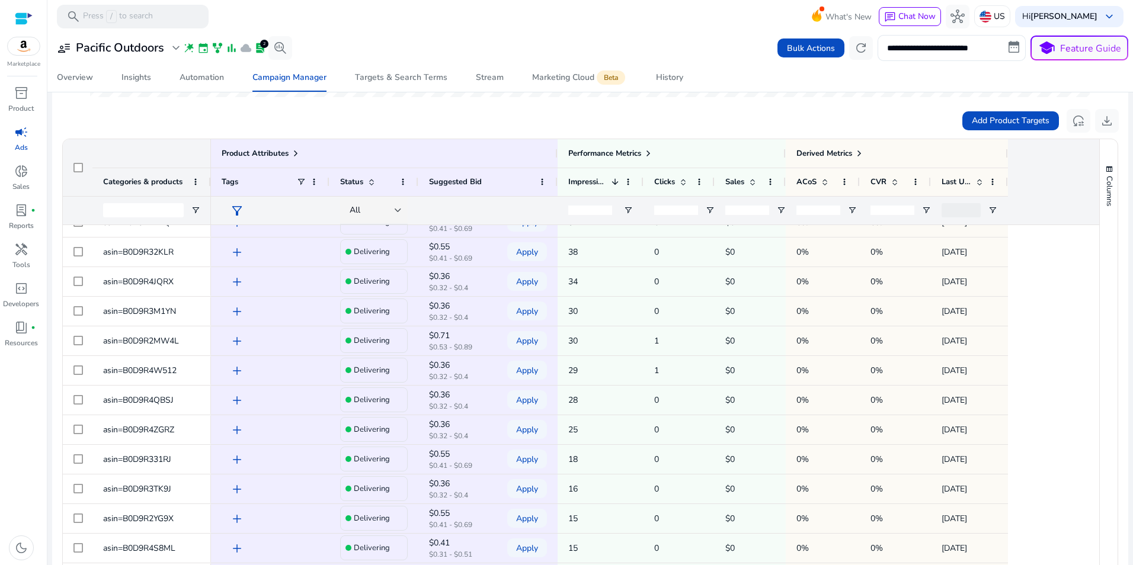
scroll to position [108, 0]
click at [650, 149] on span at bounding box center [647, 153] width 9 height 9
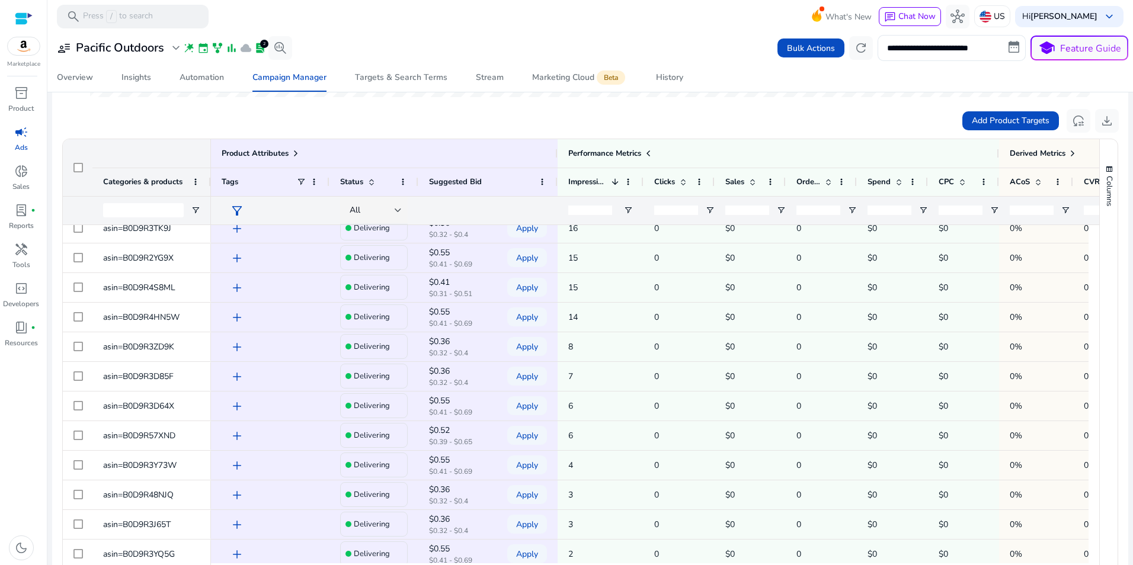
scroll to position [391, 0]
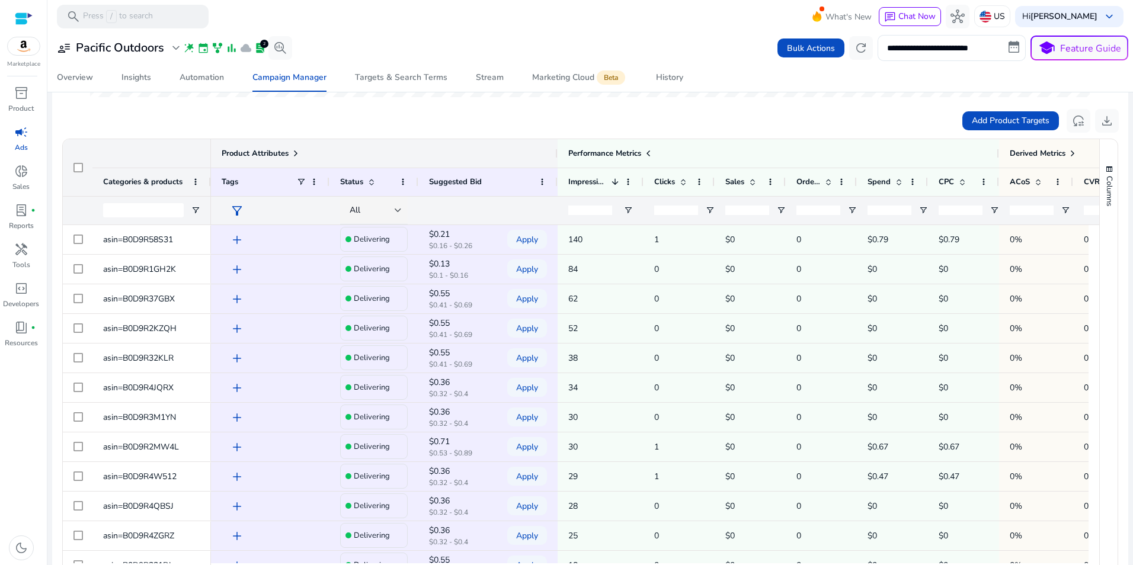
click at [294, 152] on span at bounding box center [295, 153] width 9 height 9
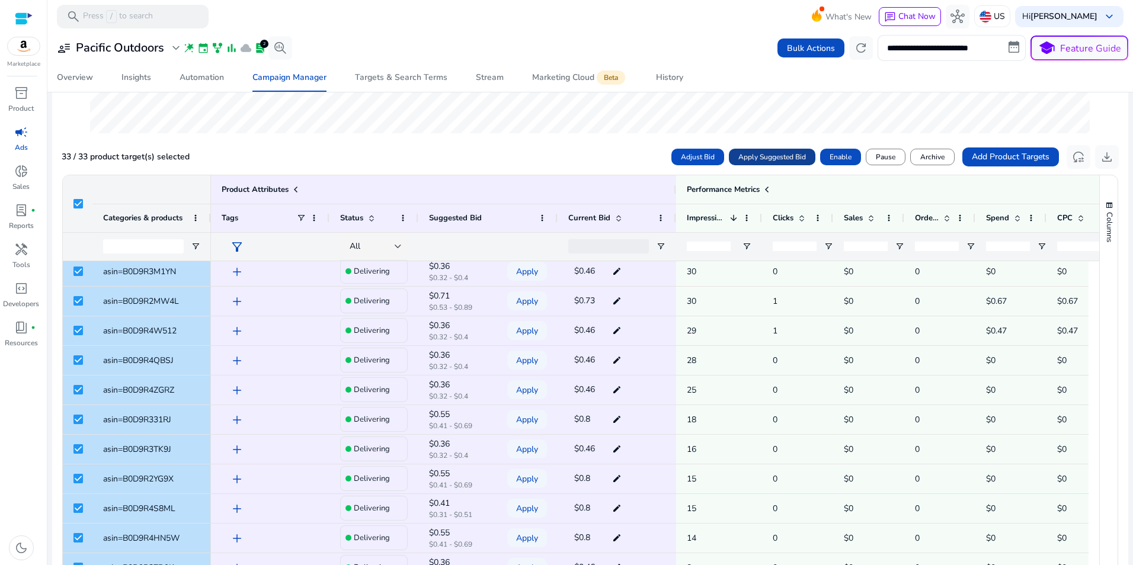
click at [769, 149] on span at bounding box center [772, 157] width 87 height 28
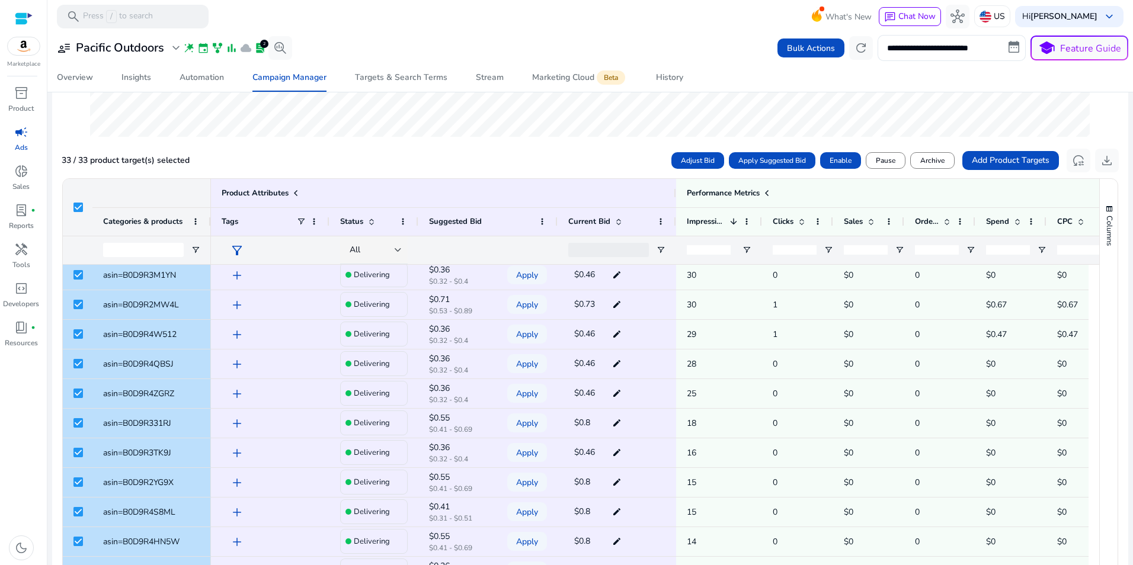
scroll to position [337, 0]
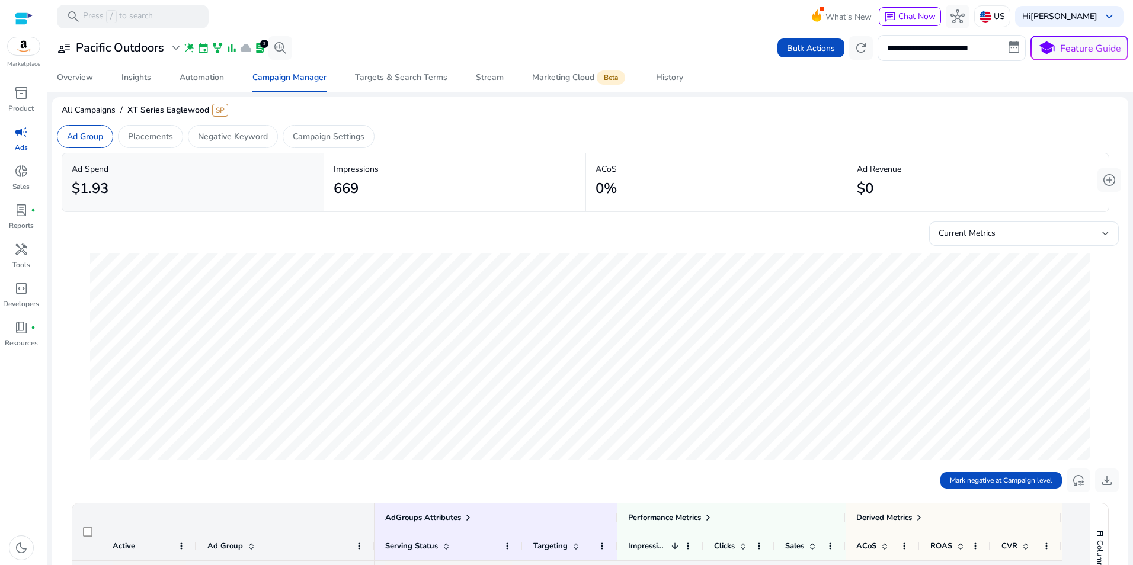
scroll to position [418, 0]
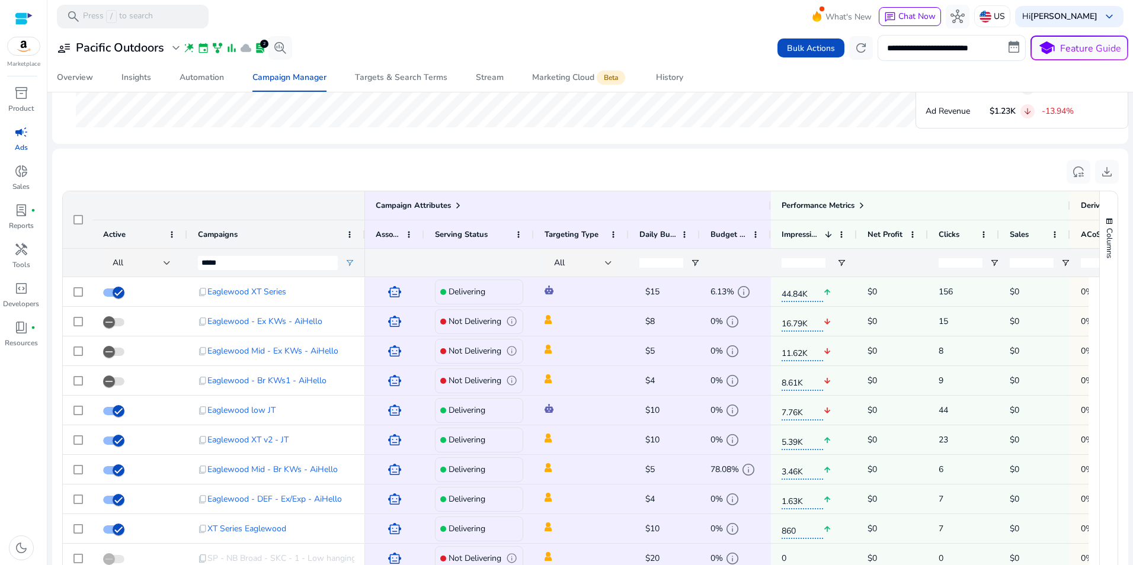
scroll to position [720, 0]
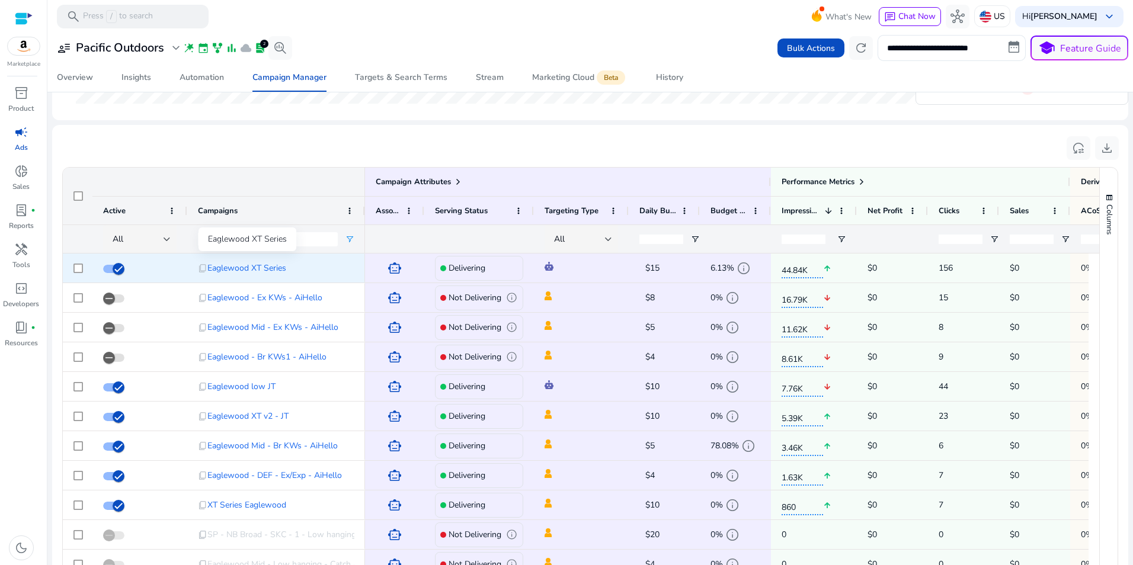
click at [232, 269] on span "Eaglewood XT Series" at bounding box center [246, 268] width 79 height 24
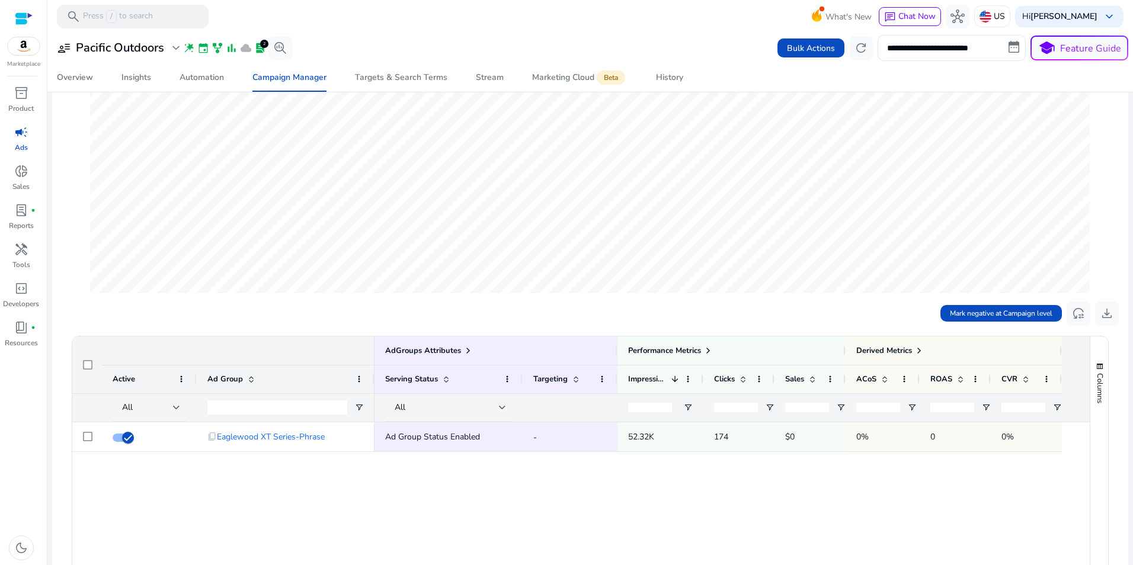
scroll to position [180, 0]
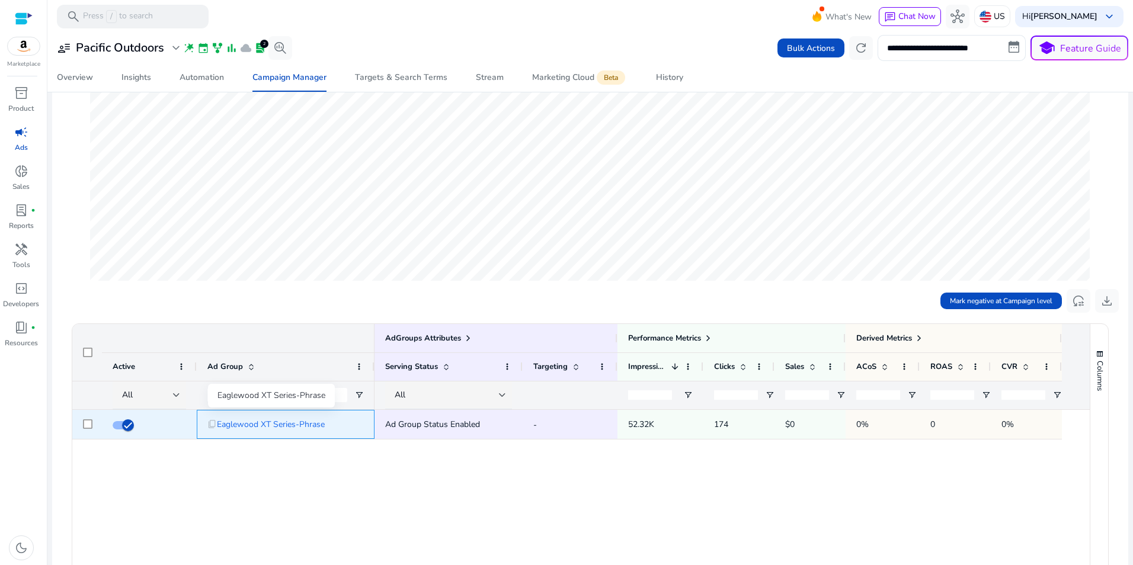
click at [320, 423] on span "Eaglewood XT Series-Phrase" at bounding box center [271, 424] width 108 height 24
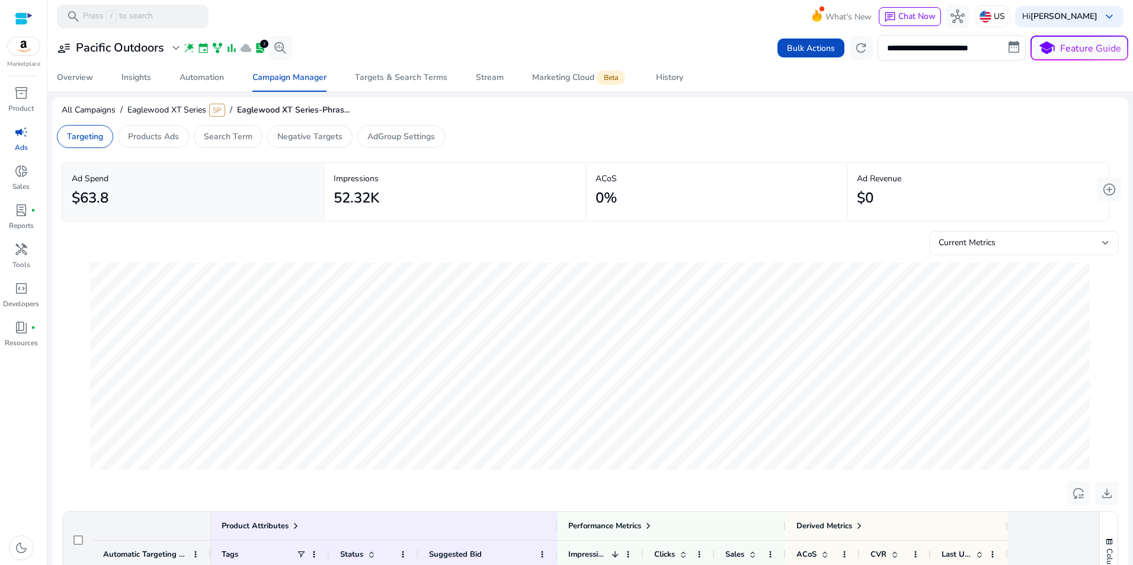
scroll to position [426, 0]
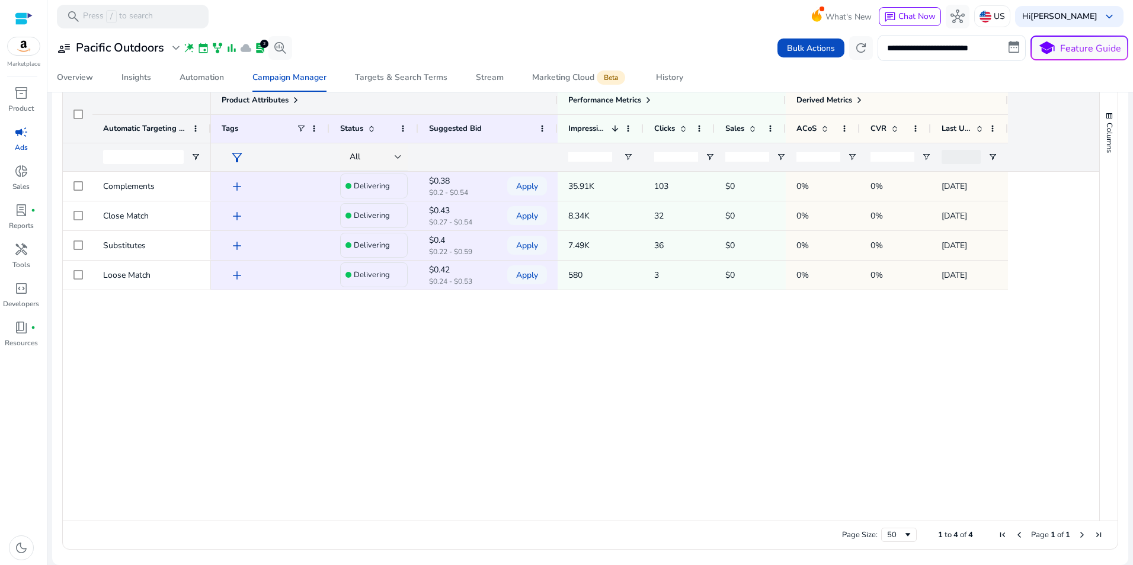
click at [293, 102] on span at bounding box center [295, 99] width 9 height 9
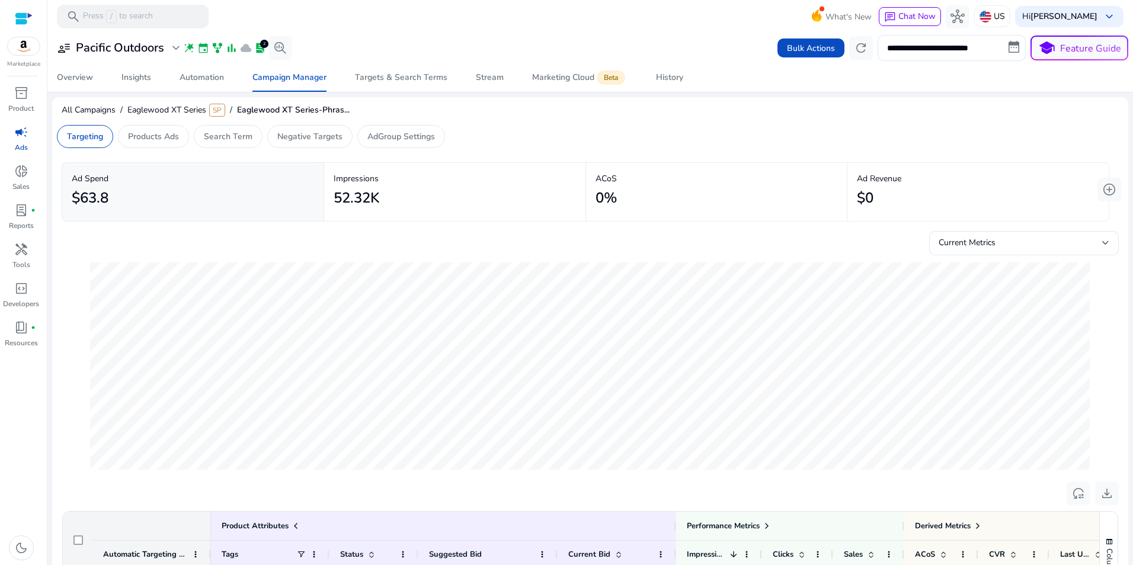
scroll to position [426, 0]
